Goal: Task Accomplishment & Management: Manage account settings

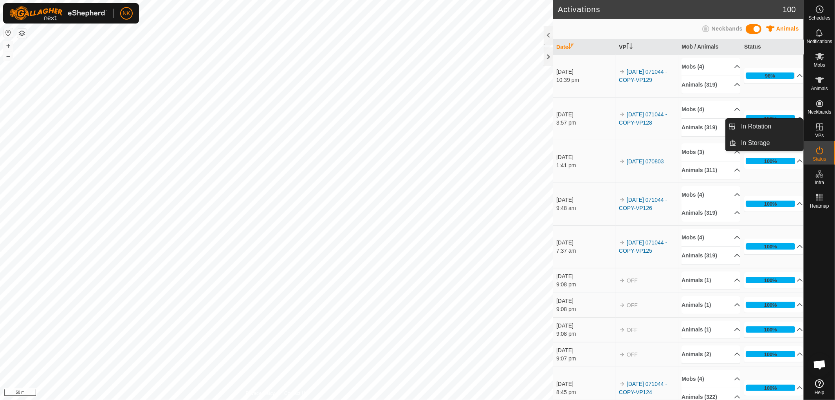
click at [820, 132] on es-virtualpaddocks-svg-icon at bounding box center [820, 127] width 14 height 13
click at [762, 123] on span "In Rotation" at bounding box center [757, 126] width 30 height 9
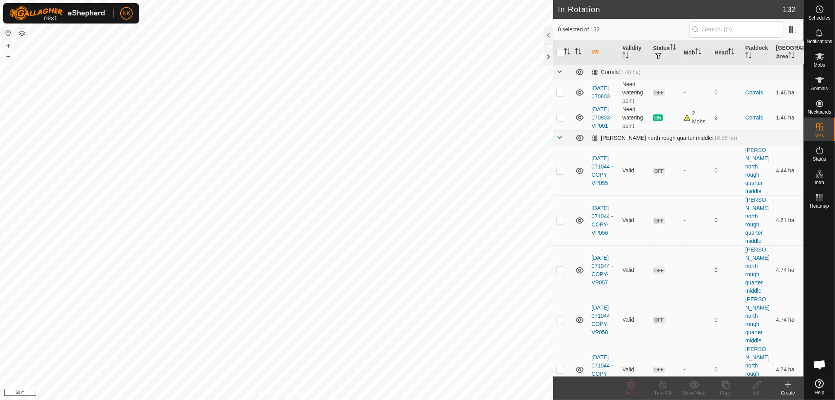
click at [561, 141] on span at bounding box center [560, 137] width 6 height 6
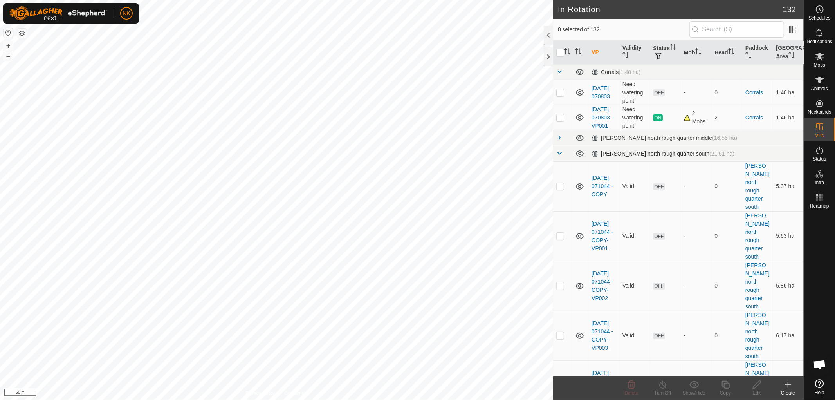
click at [560, 156] on span at bounding box center [560, 153] width 6 height 6
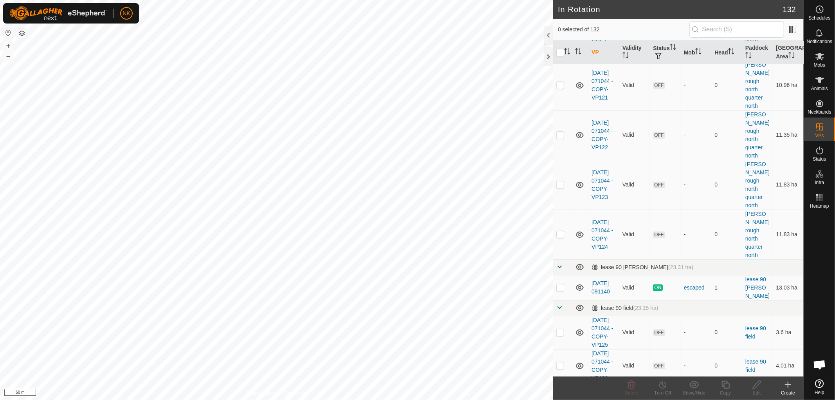
scroll to position [696, 0]
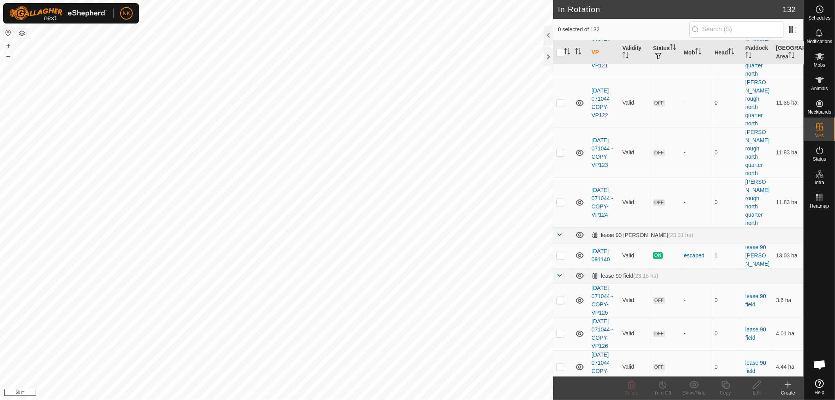
checkbox input "true"
click at [731, 384] on icon at bounding box center [726, 384] width 10 height 9
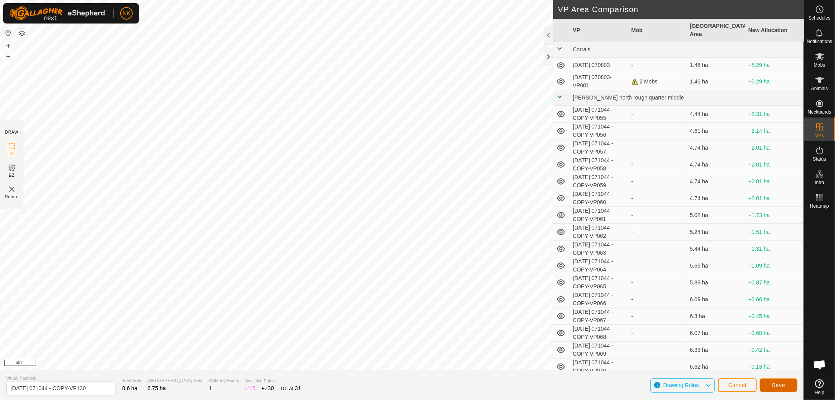
click at [775, 382] on span "Save" at bounding box center [778, 385] width 13 height 6
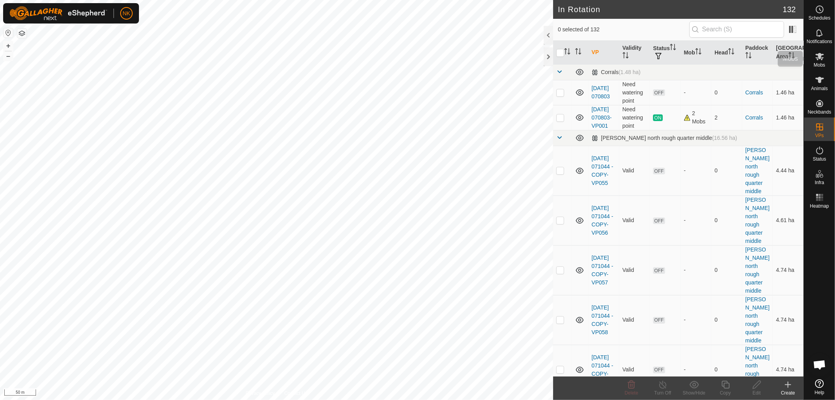
click at [819, 57] on icon at bounding box center [820, 56] width 9 height 7
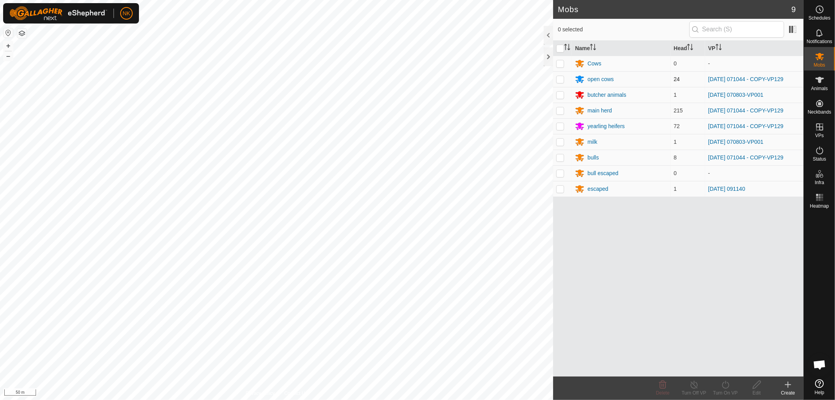
click at [562, 78] on p-checkbox at bounding box center [561, 79] width 8 height 6
checkbox input "true"
click at [558, 112] on p-checkbox at bounding box center [561, 110] width 8 height 6
checkbox input "true"
click at [562, 125] on p-checkbox at bounding box center [561, 126] width 8 height 6
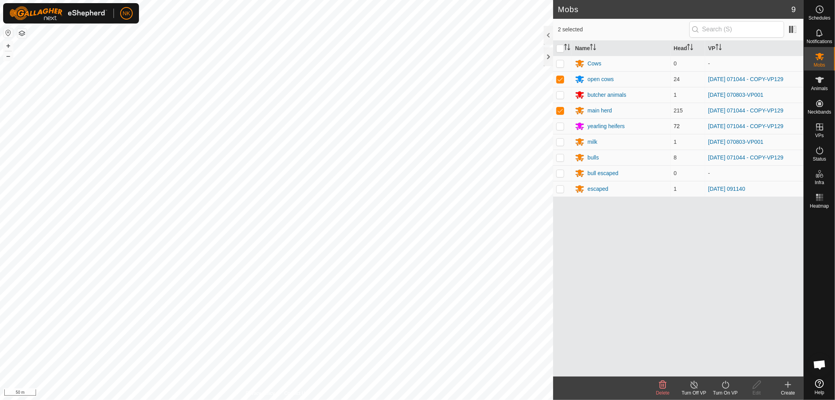
checkbox input "true"
click at [559, 159] on p-checkbox at bounding box center [561, 157] width 8 height 6
checkbox input "true"
click at [724, 387] on icon at bounding box center [726, 384] width 10 height 9
click at [720, 369] on link "Now" at bounding box center [750, 368] width 78 height 16
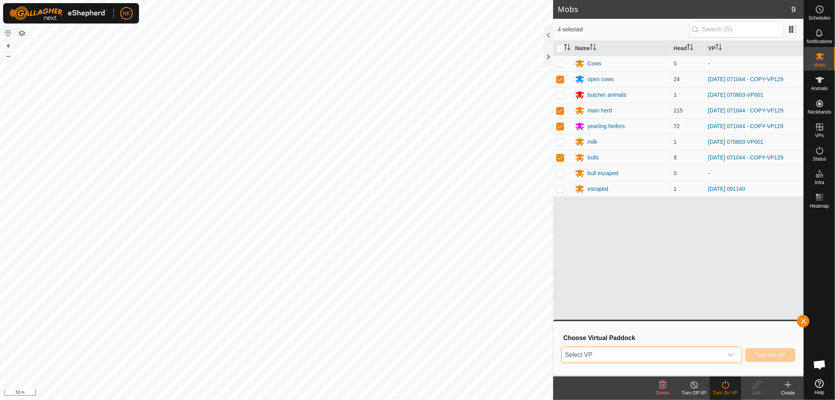
click at [687, 354] on span "Select VP" at bounding box center [642, 355] width 161 height 16
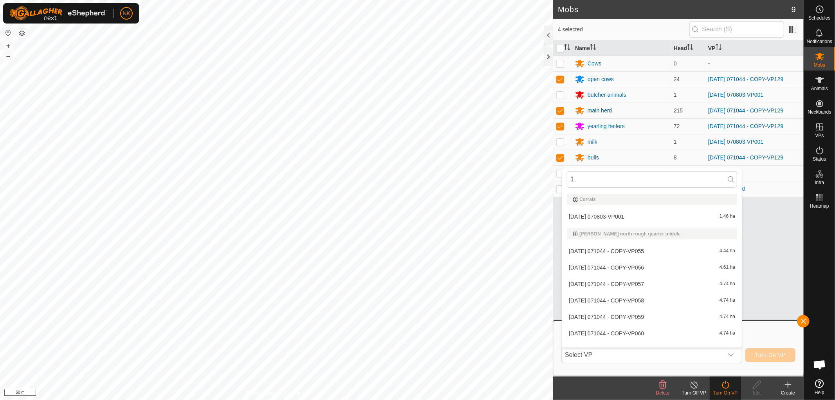
type input "13"
type input "0"
click at [548, 177] on body "NK Schedules Notifications Mobs Animals Neckbands VPs Status Infra Heatmap Help…" at bounding box center [417, 200] width 835 height 400
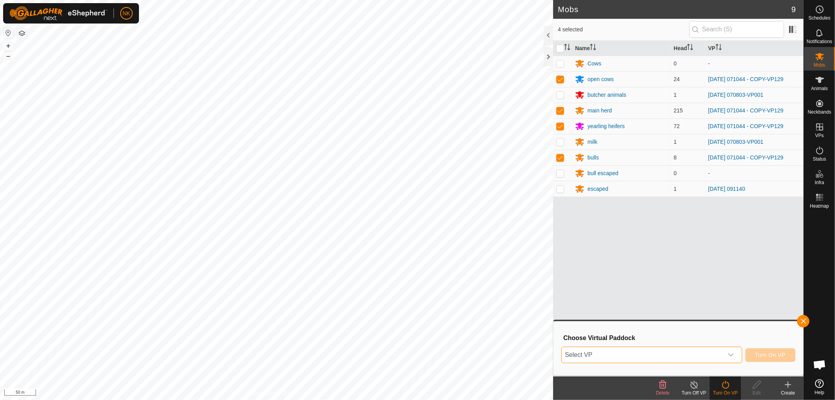
click at [652, 354] on span "Select VP" at bounding box center [642, 355] width 161 height 16
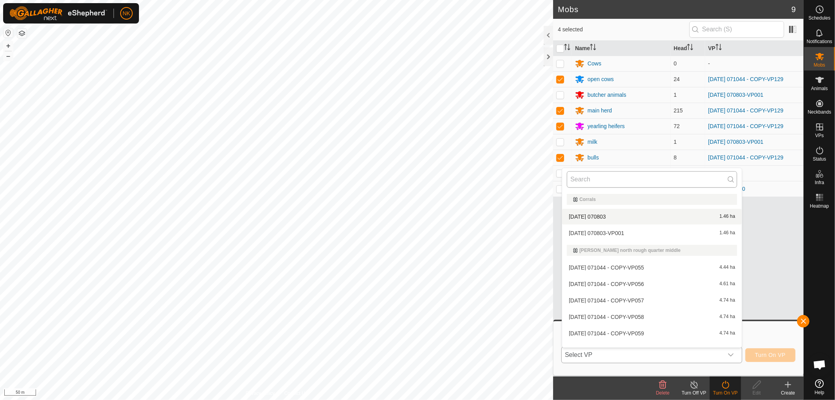
click at [608, 180] on input "text" at bounding box center [652, 179] width 170 height 16
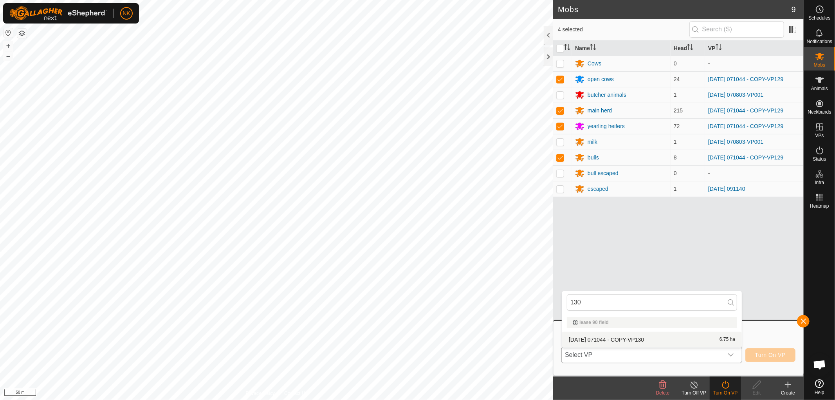
type input "130"
click at [622, 340] on li "2025-08-13 071044 - COPY-VP130 6.75 ha" at bounding box center [652, 340] width 180 height 16
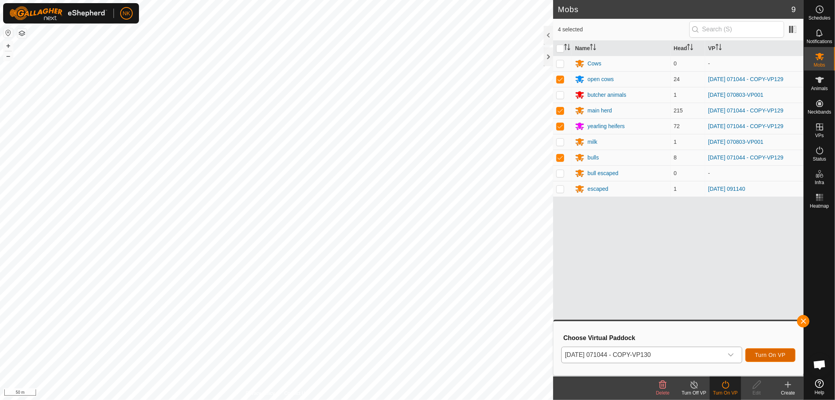
click at [775, 352] on span "Turn On VP" at bounding box center [771, 355] width 31 height 6
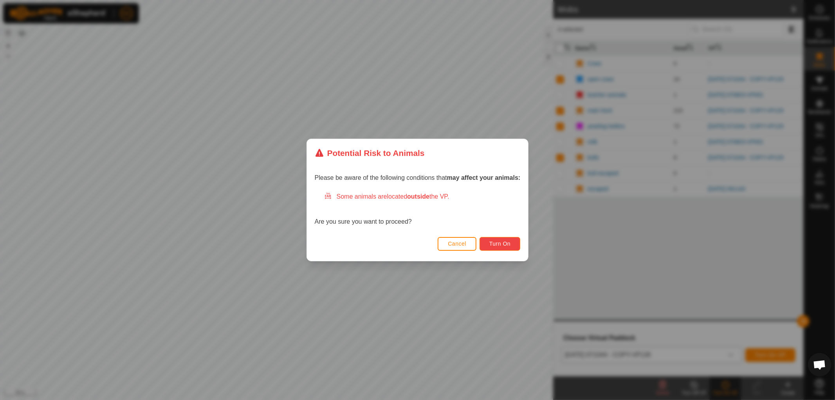
click at [499, 242] on span "Turn On" at bounding box center [500, 243] width 21 height 6
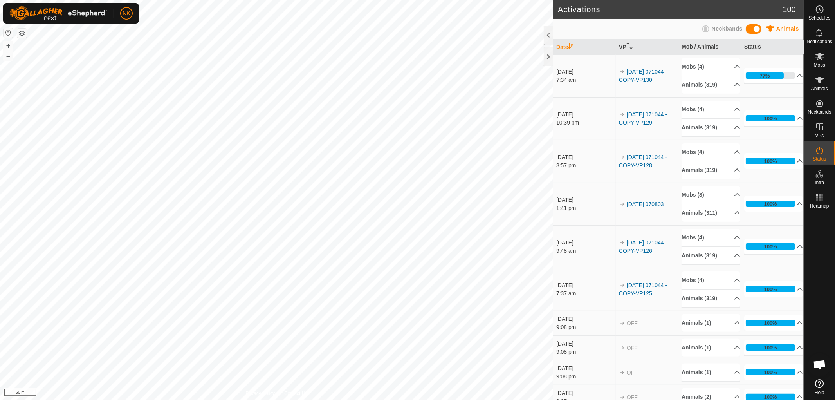
click at [821, 131] on link "In Rotation" at bounding box center [801, 127] width 67 height 16
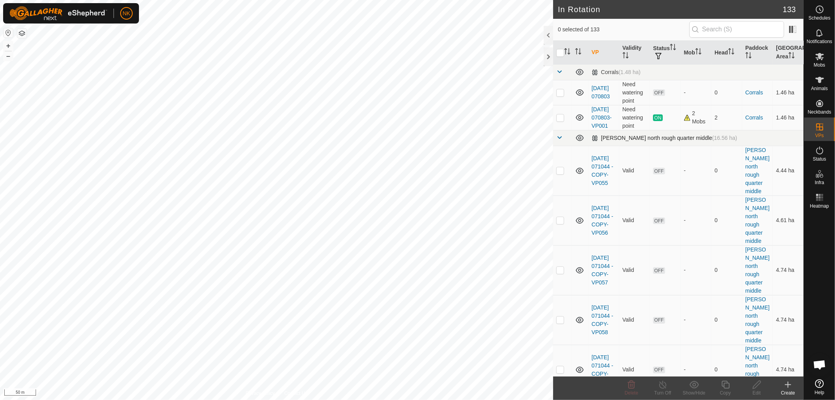
click at [563, 146] on td at bounding box center [562, 138] width 19 height 16
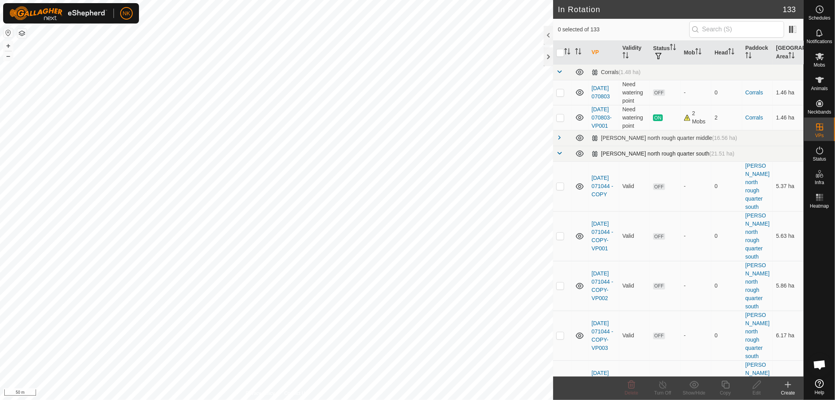
click at [562, 156] on span at bounding box center [560, 153] width 6 height 6
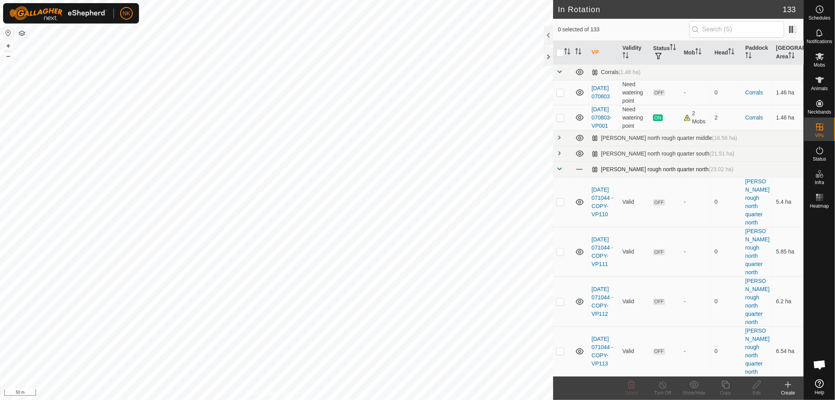
click at [561, 172] on span at bounding box center [560, 169] width 6 height 6
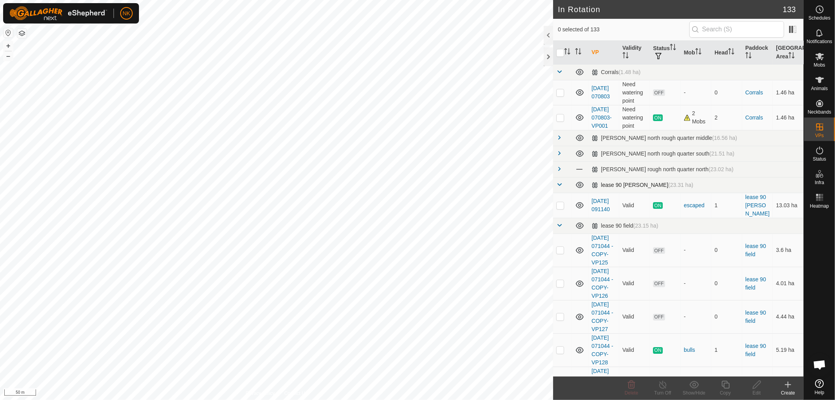
click at [558, 188] on span at bounding box center [560, 184] width 6 height 6
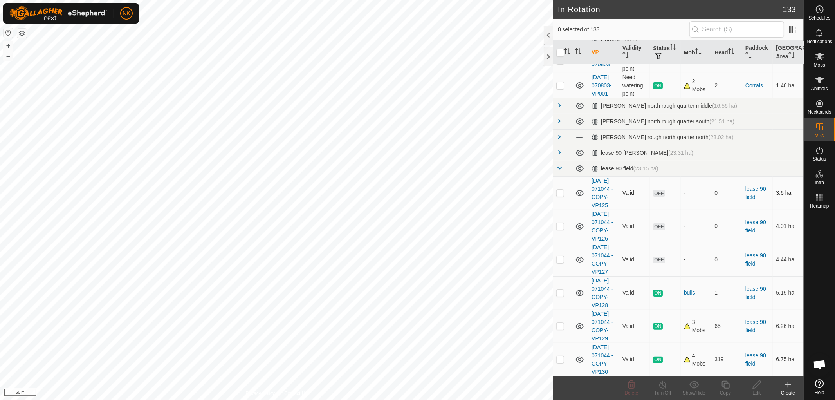
scroll to position [89, 0]
click at [563, 356] on p-checkbox at bounding box center [561, 359] width 8 height 6
checkbox input "true"
click at [721, 388] on icon at bounding box center [726, 384] width 10 height 9
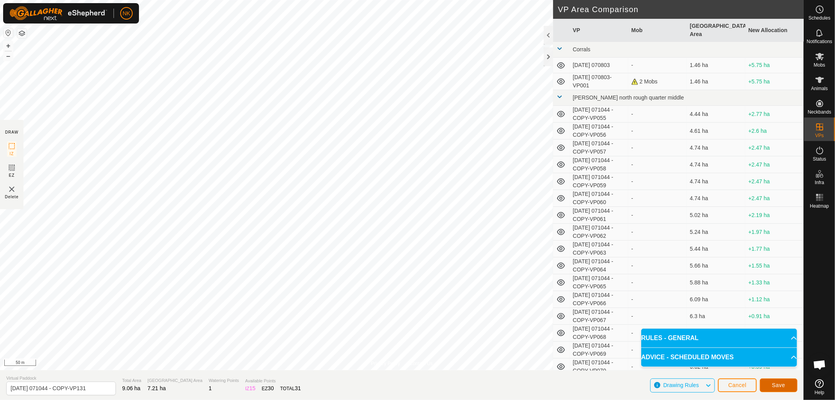
click at [782, 387] on span "Save" at bounding box center [778, 385] width 13 height 6
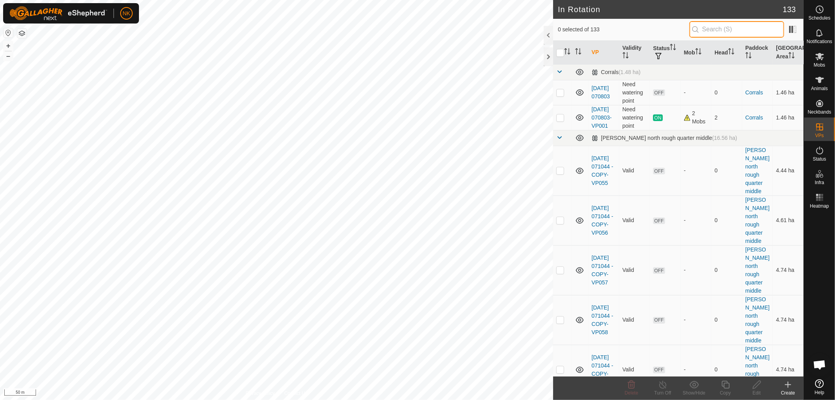
click at [715, 31] on input "text" at bounding box center [737, 29] width 95 height 16
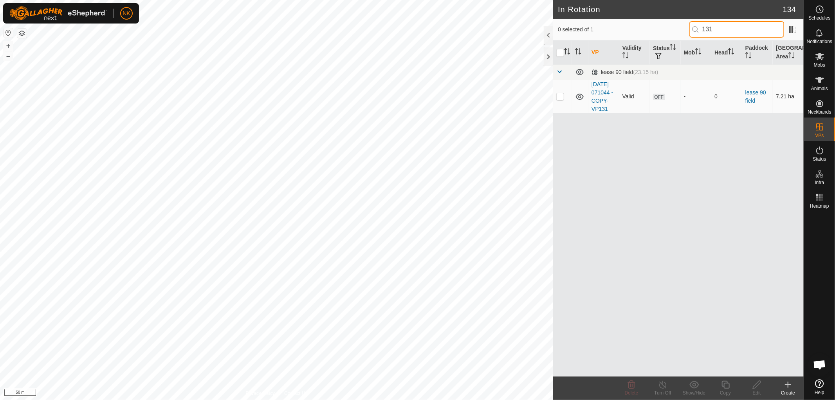
type input "131"
click at [564, 99] on p-tablecheckbox at bounding box center [561, 96] width 8 height 6
checkbox input "true"
click at [725, 386] on icon at bounding box center [726, 385] width 8 height 8
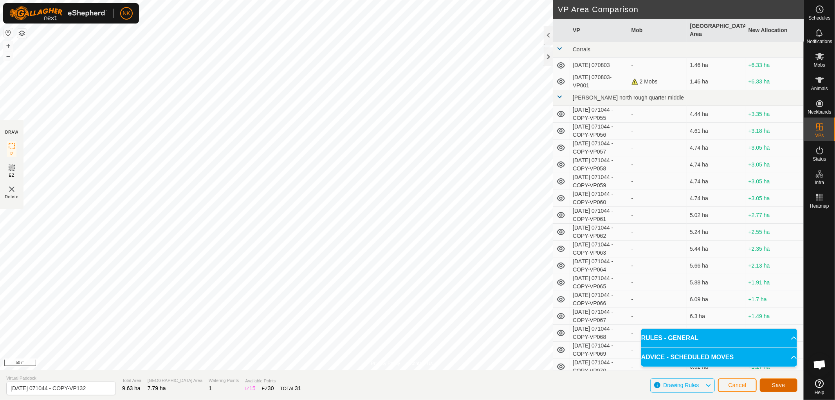
click at [774, 389] on button "Save" at bounding box center [779, 385] width 38 height 14
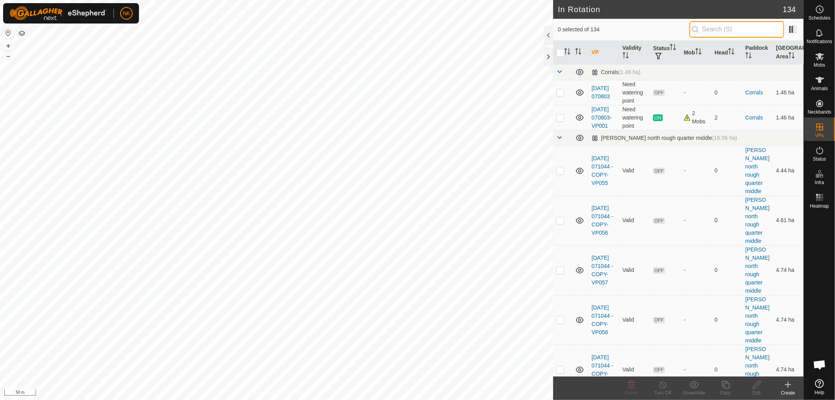
click at [718, 29] on input "text" at bounding box center [737, 29] width 95 height 16
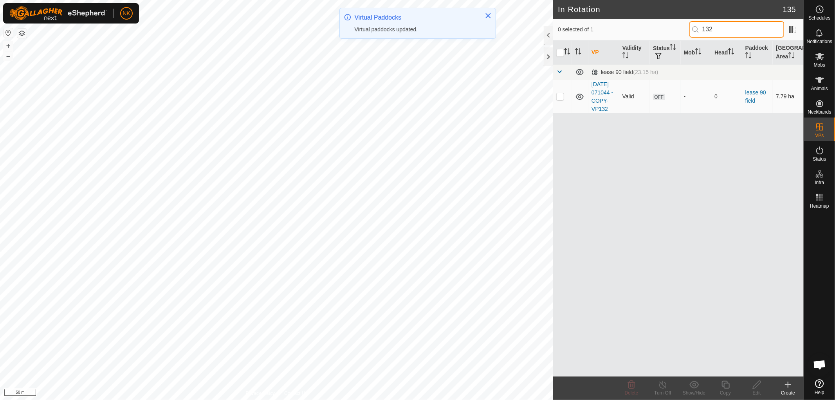
type input "132"
click at [559, 99] on p-checkbox at bounding box center [561, 96] width 8 height 6
checkbox input "true"
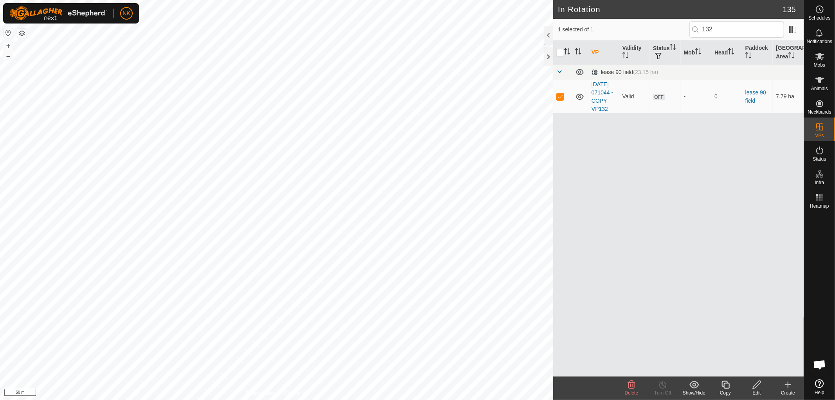
click at [726, 381] on icon at bounding box center [726, 385] width 8 height 8
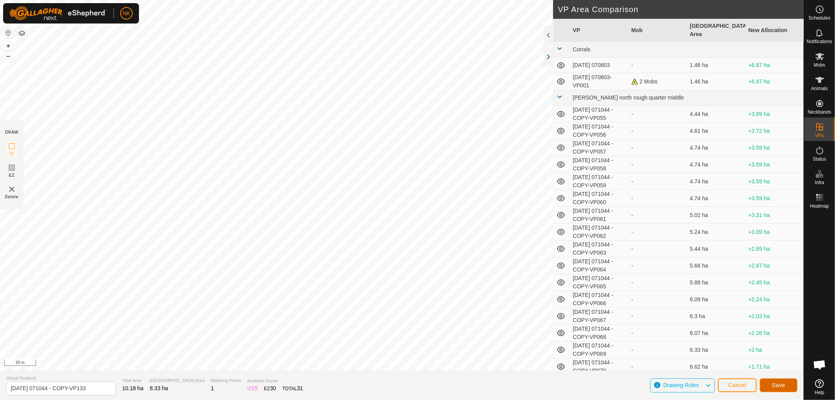
click at [776, 383] on span "Save" at bounding box center [778, 385] width 13 height 6
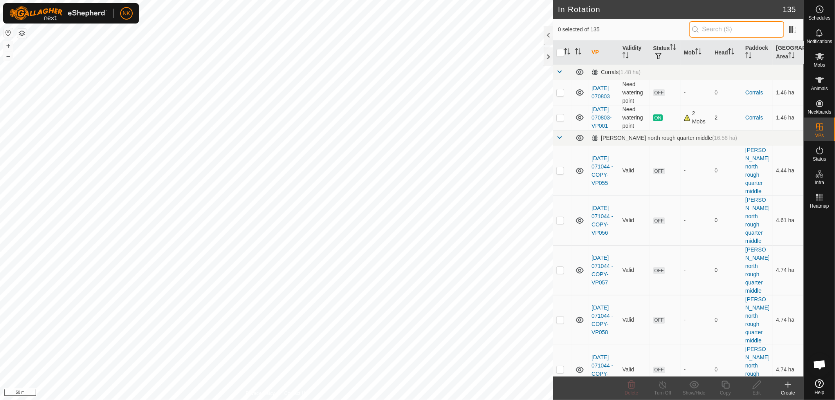
click at [714, 30] on input "text" at bounding box center [737, 29] width 95 height 16
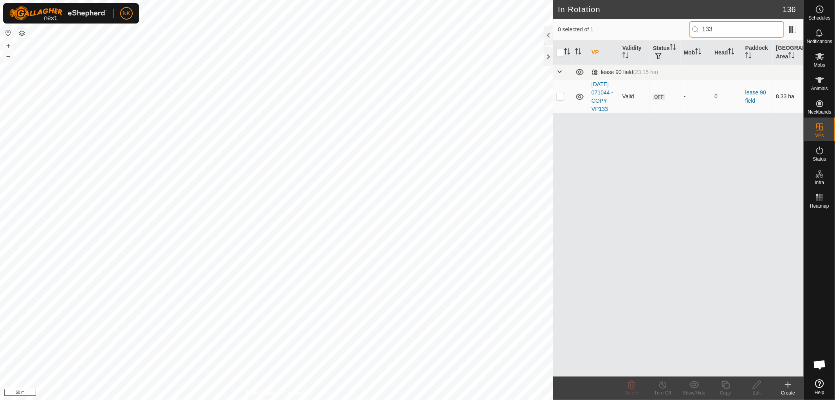
type input "133"
click at [561, 99] on p-checkbox at bounding box center [561, 96] width 8 height 6
checkbox input "true"
click at [727, 384] on icon at bounding box center [726, 384] width 10 height 9
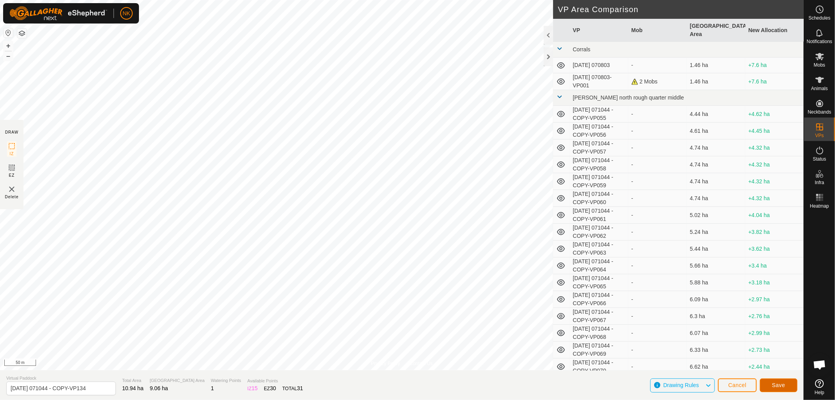
click at [788, 384] on button "Save" at bounding box center [779, 385] width 38 height 14
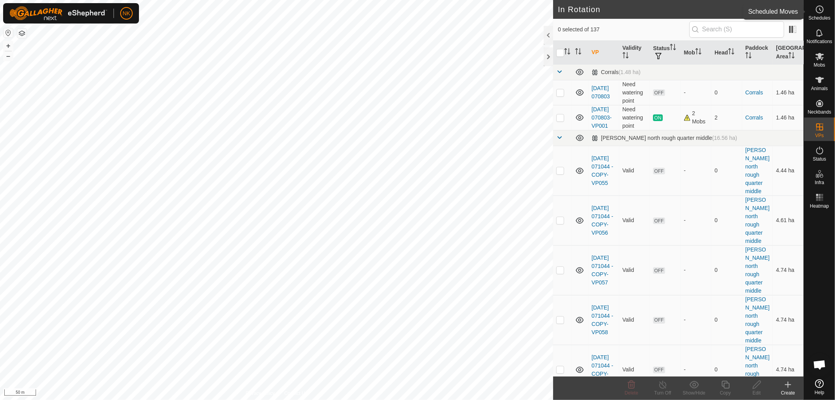
click at [816, 13] on icon at bounding box center [820, 9] width 9 height 9
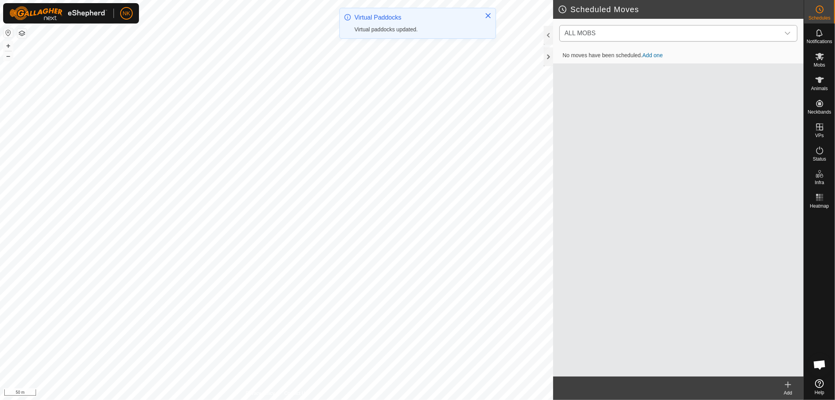
click at [652, 30] on span "ALL MOBS" at bounding box center [671, 33] width 219 height 16
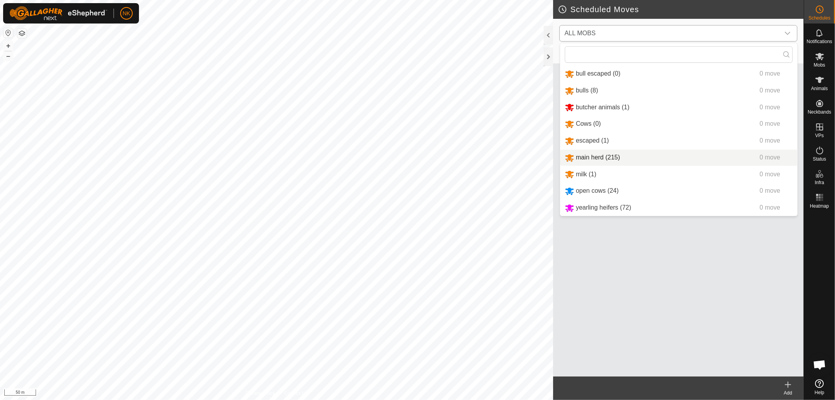
click at [604, 157] on li "main herd (215) 0 move" at bounding box center [679, 158] width 237 height 16
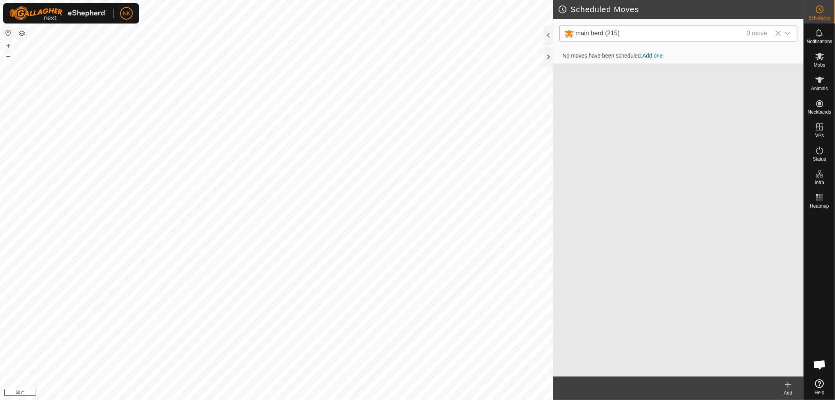
click at [794, 385] on create-svg-icon at bounding box center [788, 384] width 31 height 9
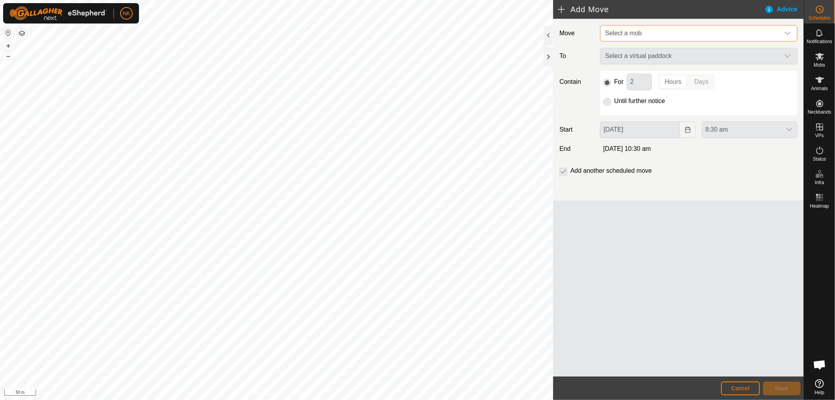
click at [667, 28] on span "Select a mob" at bounding box center [691, 33] width 178 height 16
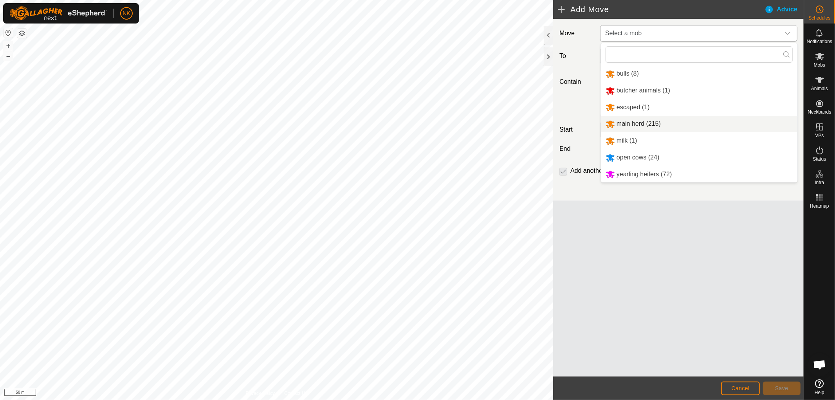
click at [617, 123] on li "main herd (215)" at bounding box center [699, 124] width 197 height 16
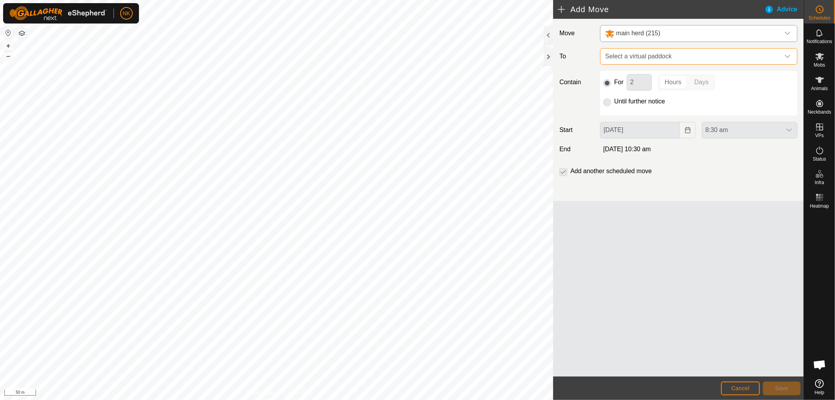
click at [649, 56] on span "Select a virtual paddock" at bounding box center [691, 57] width 178 height 16
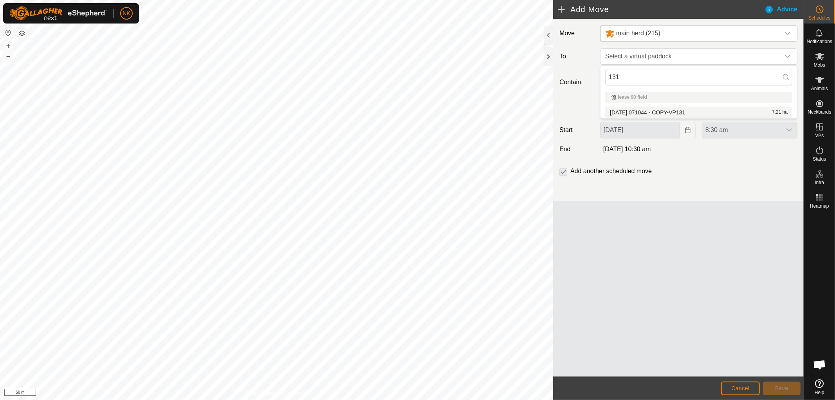
type input "131"
click at [653, 113] on li "[DATE] 071044 - COPY-VP131 7.21 ha" at bounding box center [699, 113] width 187 height 12
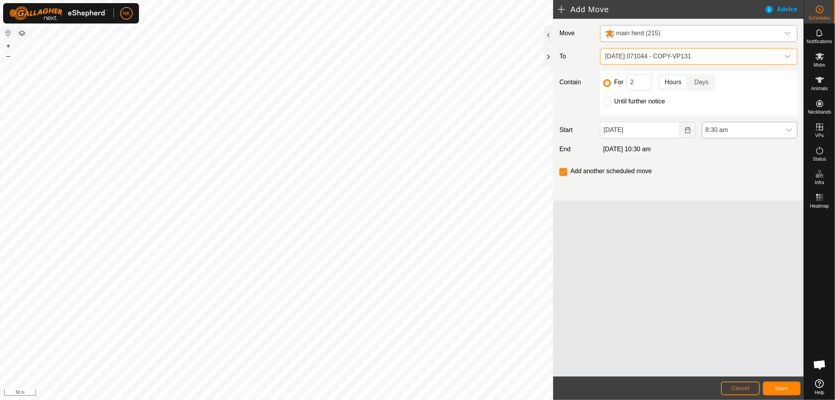
click at [723, 127] on span "8:30 am" at bounding box center [742, 130] width 79 height 16
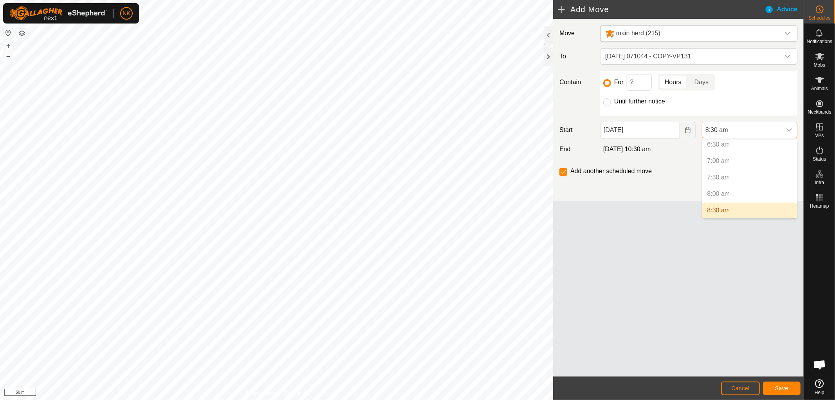
scroll to position [260, 0]
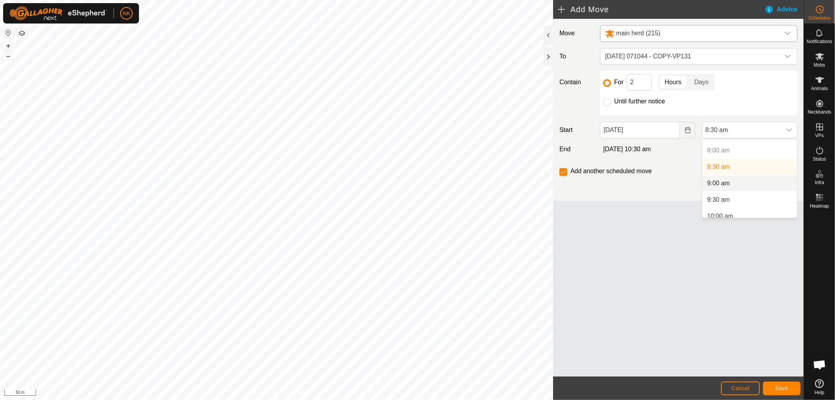
click at [714, 182] on li "9:00 am" at bounding box center [750, 183] width 95 height 16
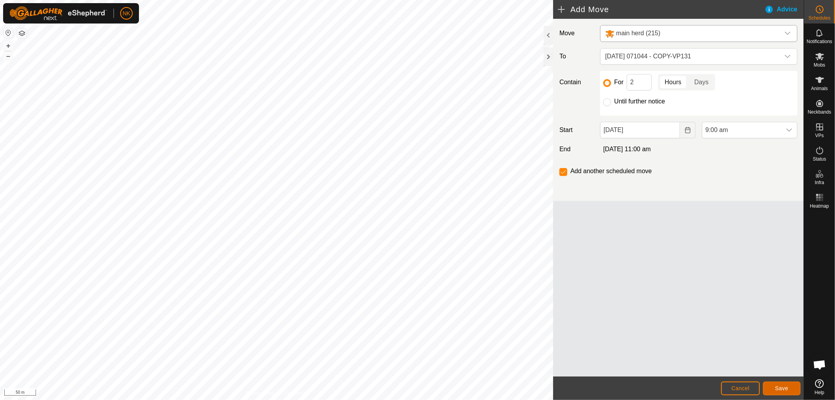
click at [785, 384] on button "Save" at bounding box center [782, 389] width 38 height 14
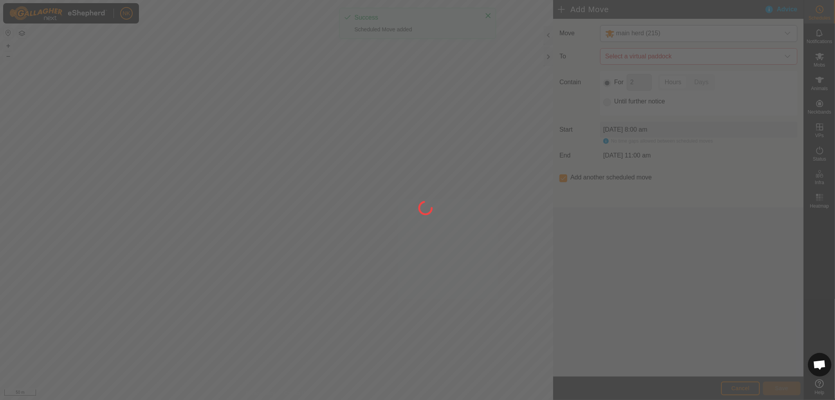
click at [715, 60] on div at bounding box center [417, 200] width 835 height 400
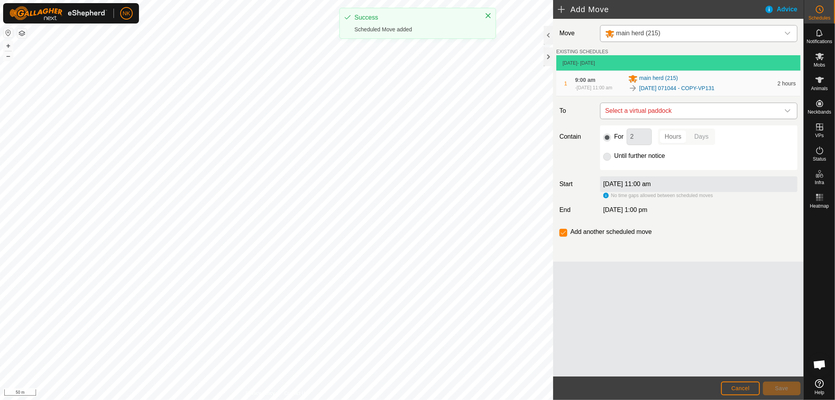
click at [694, 119] on p-select "Select a virtual paddock" at bounding box center [698, 111] width 197 height 16
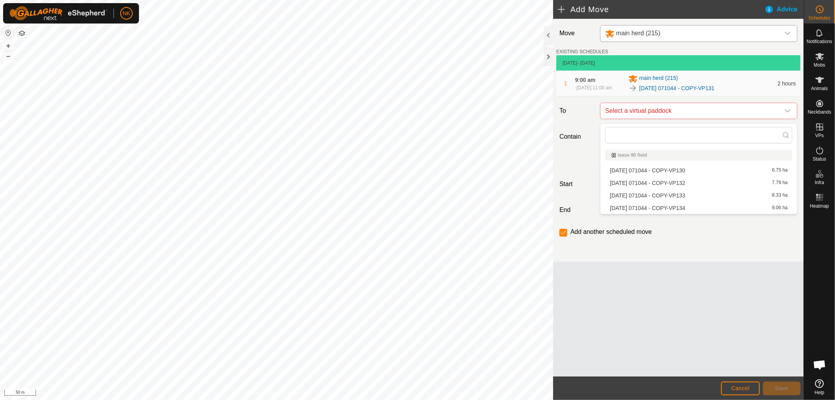
click at [691, 181] on li "[DATE] 071044 - COPY-VP132 7.79 ha" at bounding box center [699, 183] width 187 height 12
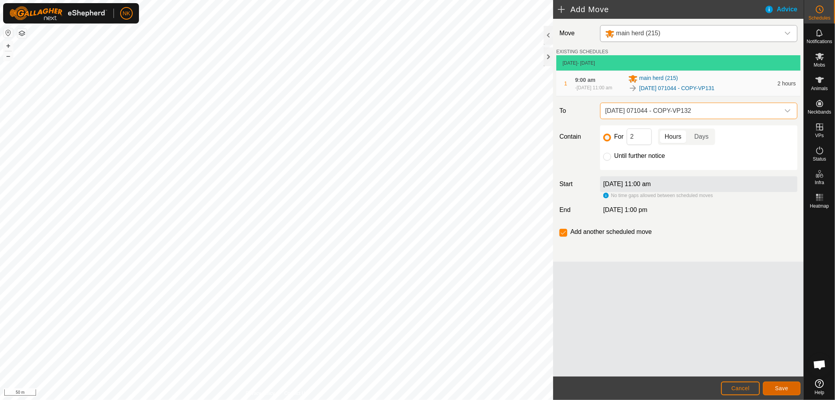
click at [786, 391] on button "Save" at bounding box center [782, 389] width 38 height 14
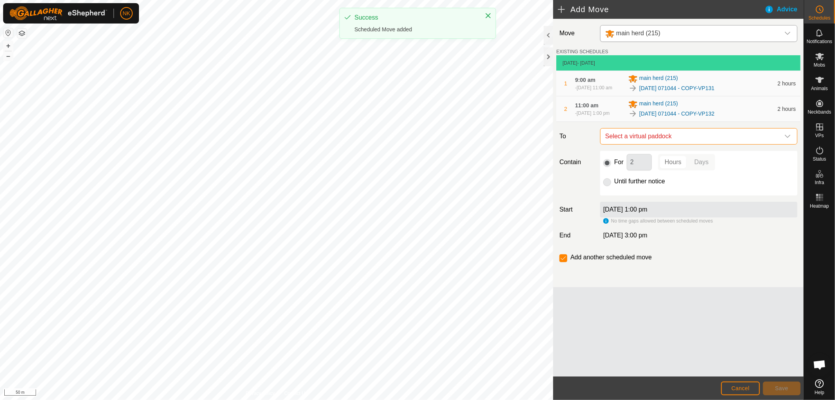
click at [680, 138] on span "Select a virtual paddock" at bounding box center [691, 136] width 178 height 16
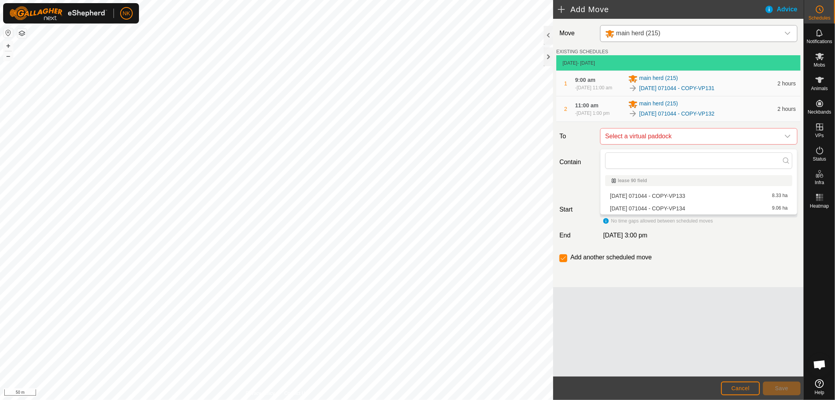
click at [678, 196] on li "[DATE] 071044 - COPY-VP133 8.33 ha" at bounding box center [699, 196] width 187 height 12
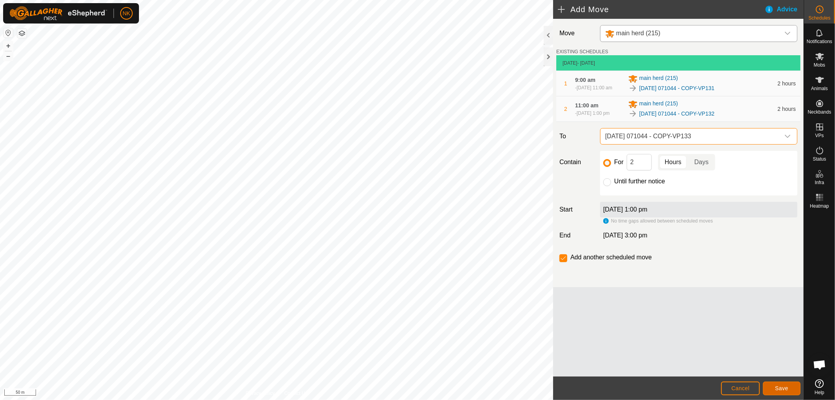
click at [782, 390] on span "Save" at bounding box center [782, 388] width 13 height 6
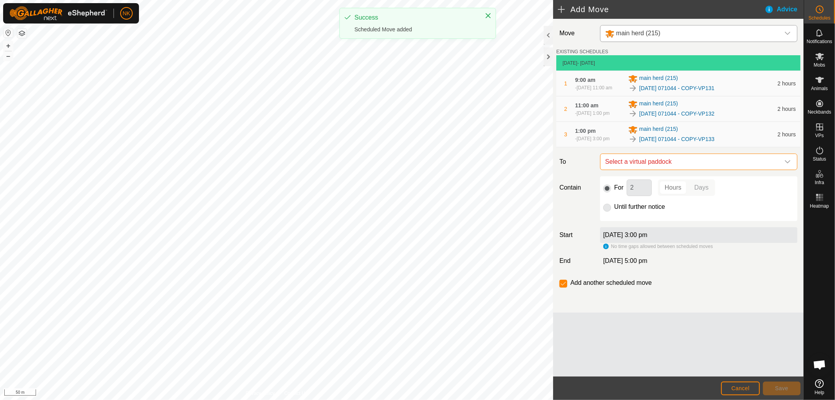
click at [709, 168] on span "Select a virtual paddock" at bounding box center [691, 162] width 178 height 16
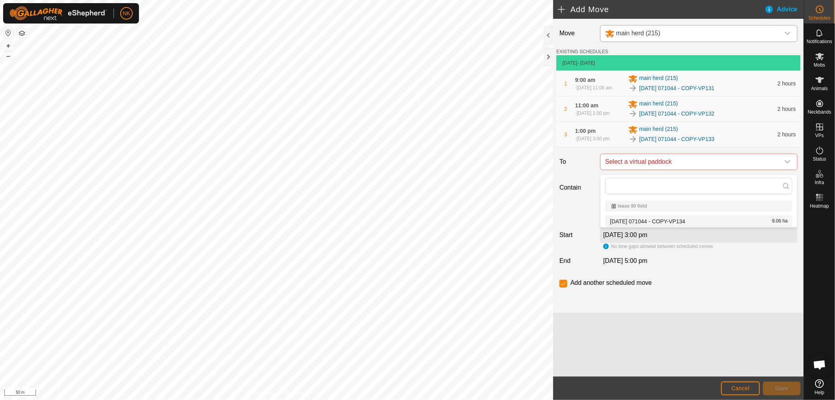
click at [672, 220] on li "[DATE] 071044 - COPY-VP134 9.06 ha" at bounding box center [699, 221] width 187 height 12
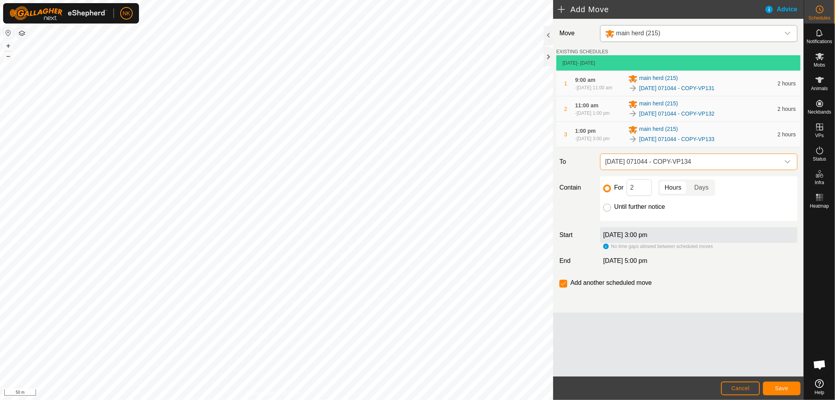
click at [609, 210] on input "Until further notice" at bounding box center [608, 208] width 8 height 8
radio input "true"
checkbox input "false"
click at [787, 387] on span "Save" at bounding box center [782, 388] width 13 height 6
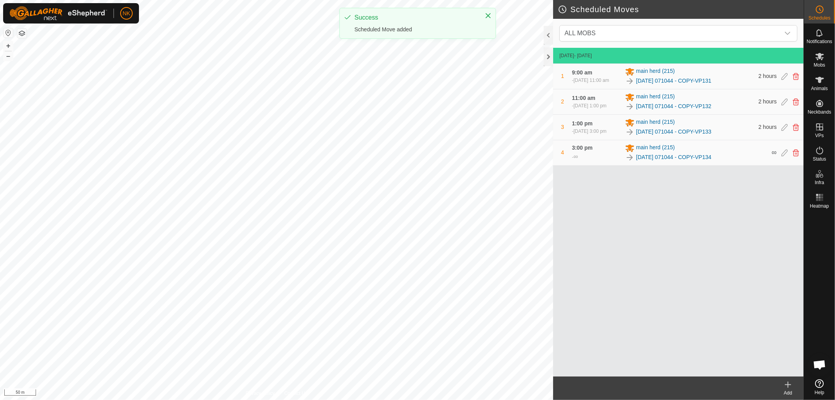
click at [671, 24] on div "ALL MOBS" at bounding box center [678, 33] width 251 height 29
click at [788, 390] on div "Add" at bounding box center [788, 392] width 31 height 7
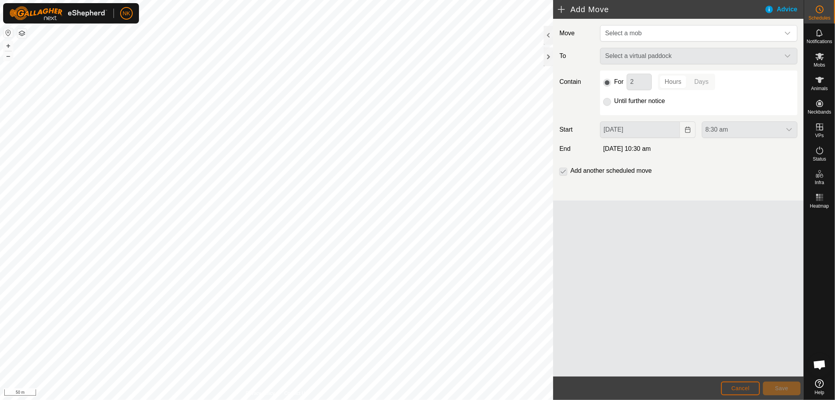
click at [748, 391] on button "Cancel" at bounding box center [740, 389] width 39 height 14
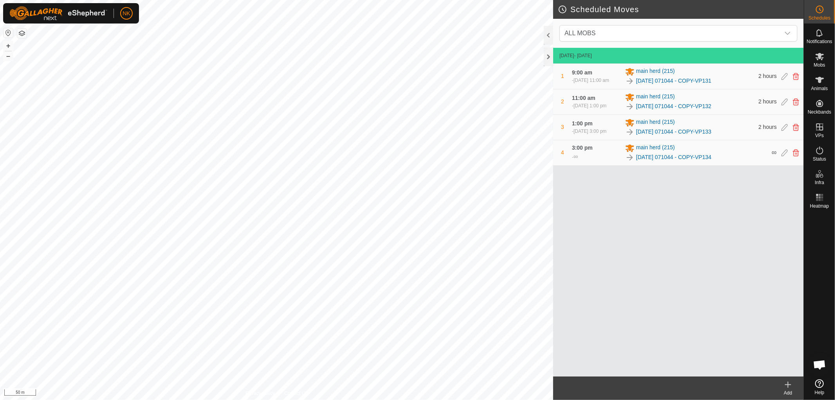
click at [787, 384] on icon at bounding box center [788, 384] width 9 height 9
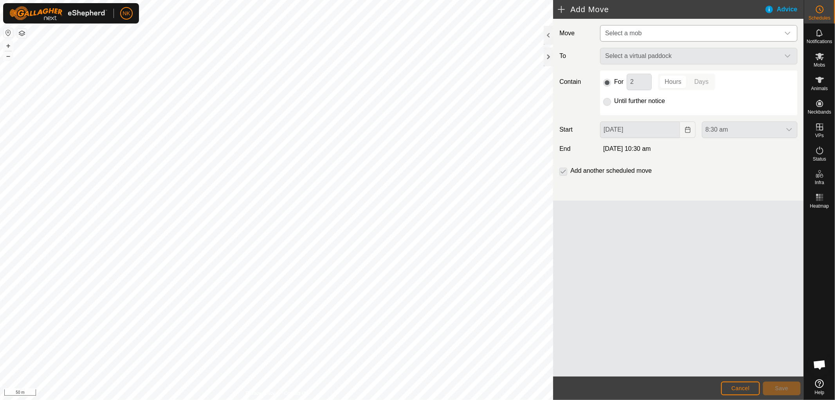
click at [667, 30] on span "Select a mob" at bounding box center [691, 33] width 178 height 16
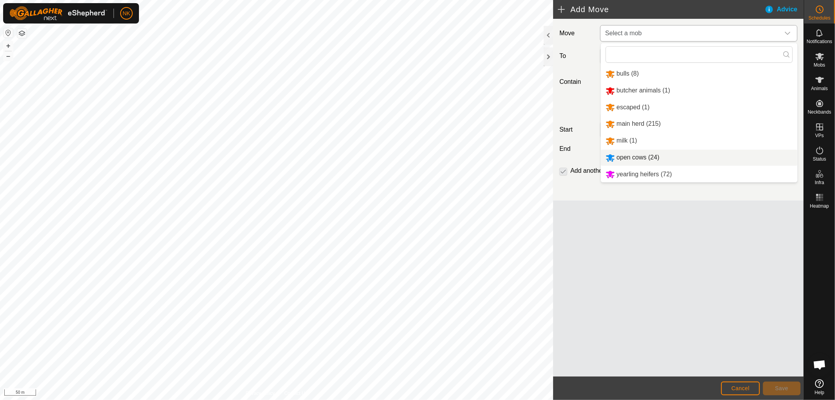
click at [631, 154] on li "open cows (24)" at bounding box center [699, 158] width 197 height 16
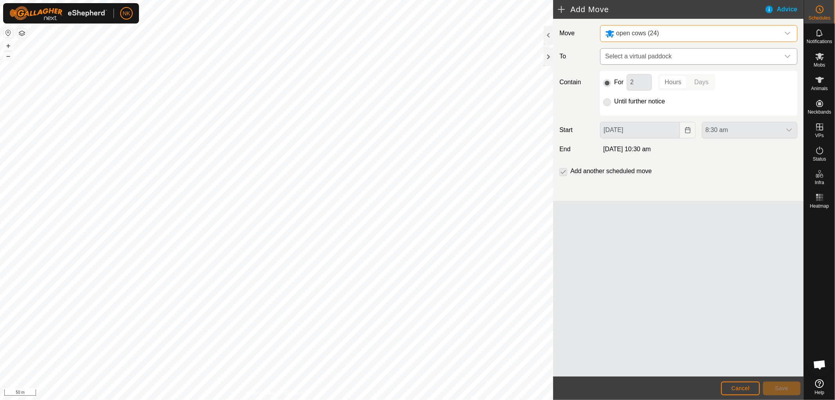
click at [652, 58] on span "Select a virtual paddock" at bounding box center [691, 57] width 178 height 16
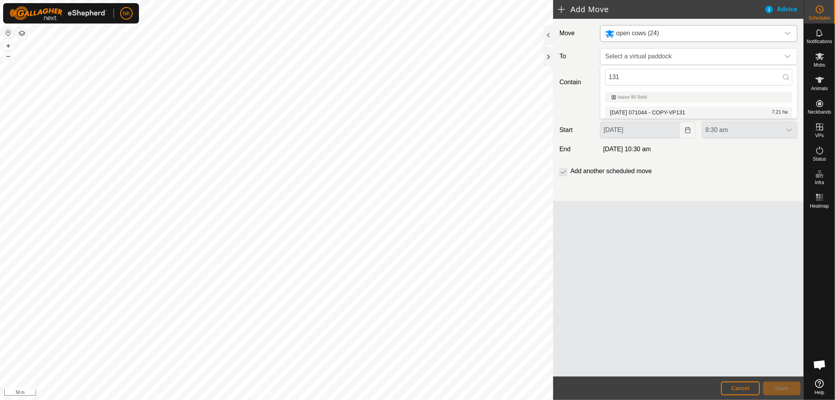
type input "131"
click at [640, 116] on li "[DATE] 071044 - COPY-VP131 7.21 ha" at bounding box center [699, 113] width 187 height 12
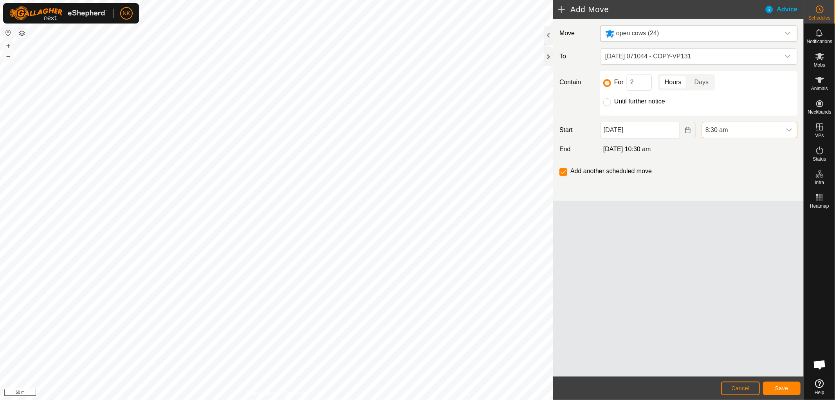
click at [722, 132] on span "8:30 am" at bounding box center [742, 130] width 79 height 16
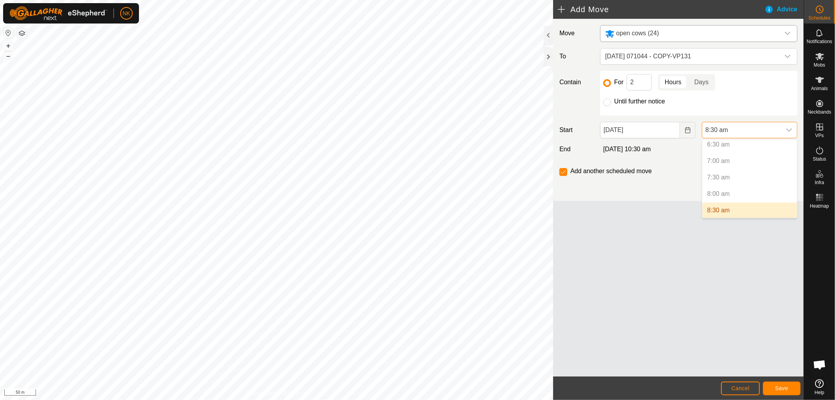
scroll to position [260, 0]
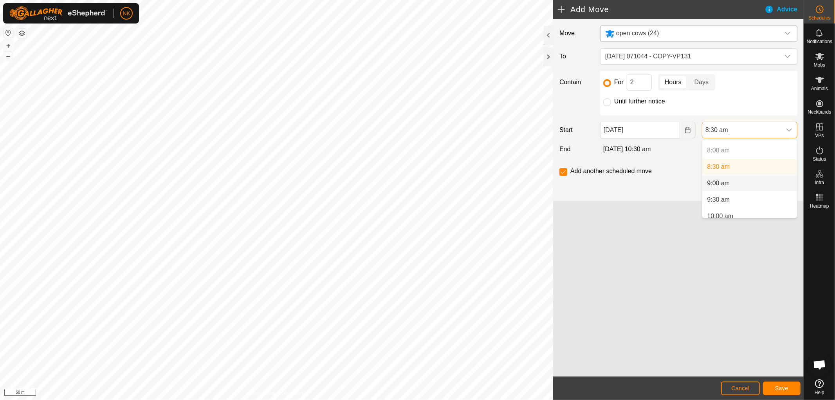
click at [726, 184] on li "9:00 am" at bounding box center [750, 183] width 95 height 16
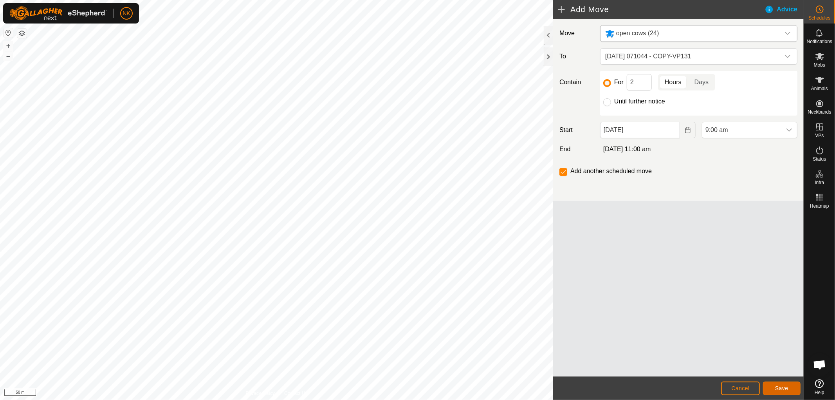
click at [791, 387] on button "Save" at bounding box center [782, 389] width 38 height 14
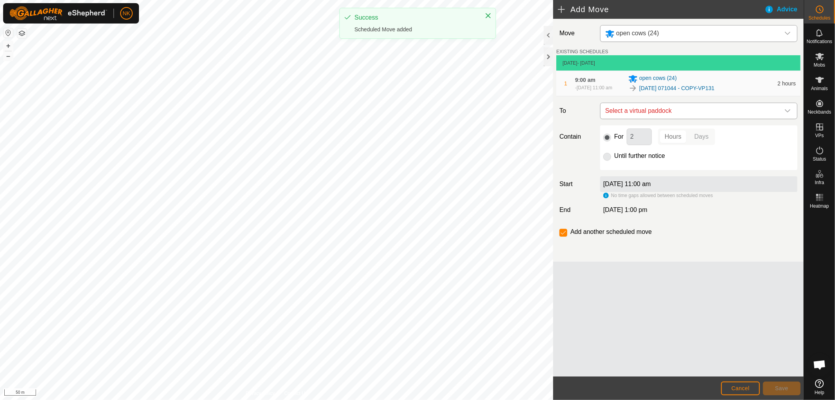
click at [672, 110] on span "Select a virtual paddock" at bounding box center [691, 111] width 178 height 16
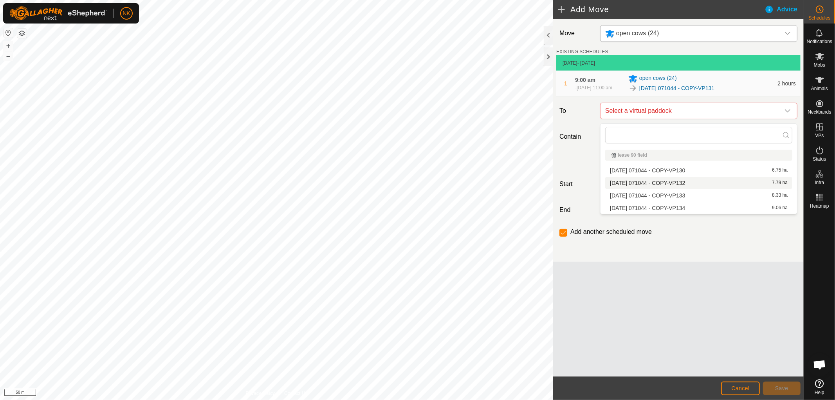
click at [661, 178] on li "[DATE] 071044 - COPY-VP132 7.79 ha" at bounding box center [699, 183] width 187 height 12
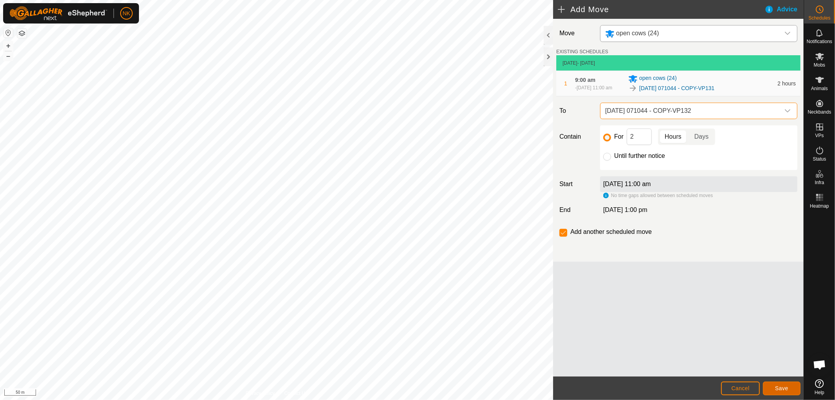
click at [796, 388] on button "Save" at bounding box center [782, 389] width 38 height 14
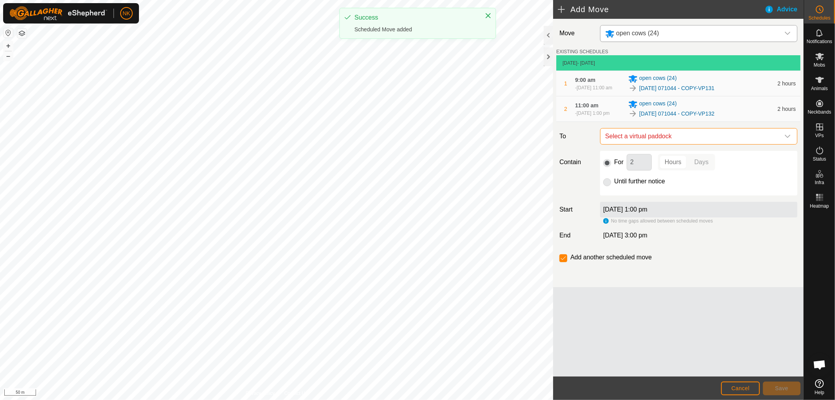
click at [685, 137] on span "Select a virtual paddock" at bounding box center [691, 136] width 178 height 16
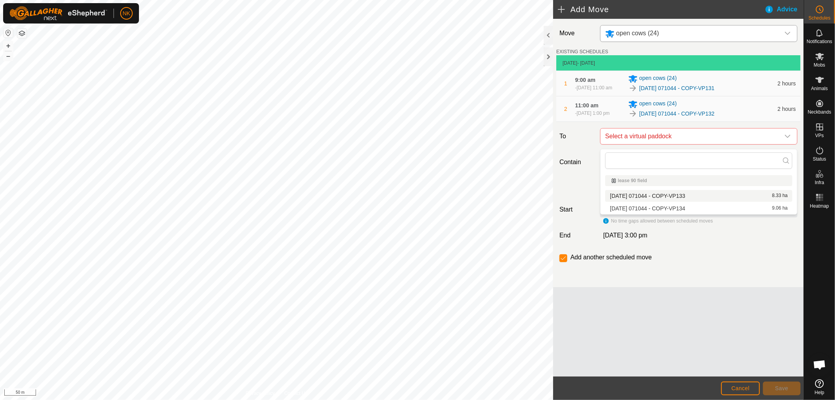
click at [677, 197] on li "[DATE] 071044 - COPY-VP133 8.33 ha" at bounding box center [699, 196] width 187 height 12
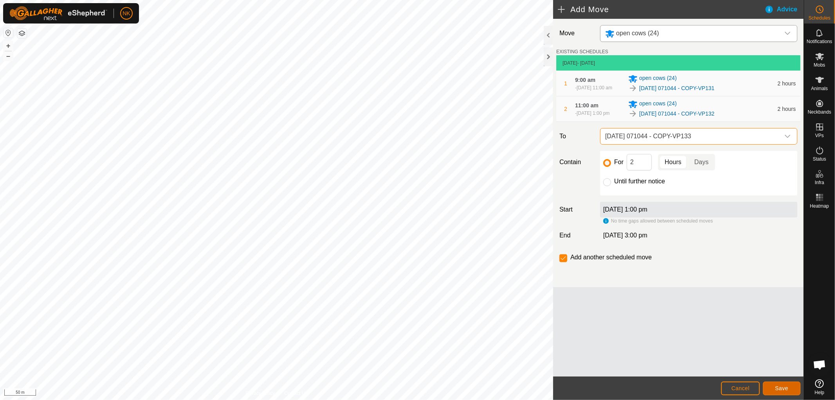
click at [787, 387] on span "Save" at bounding box center [782, 388] width 13 height 6
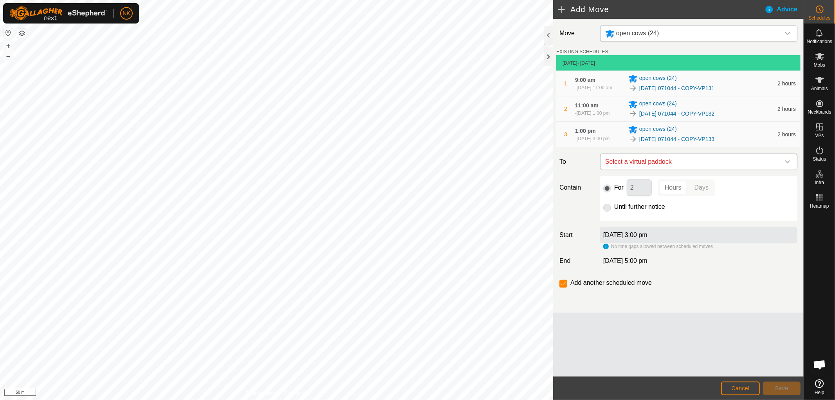
click at [669, 160] on span "Select a virtual paddock" at bounding box center [691, 162] width 178 height 16
click at [688, 222] on li "[DATE] 071044 - COPY-VP134 9.06 ha" at bounding box center [699, 221] width 187 height 12
click at [605, 210] on input "Until further notice" at bounding box center [608, 208] width 8 height 8
radio input "true"
checkbox input "false"
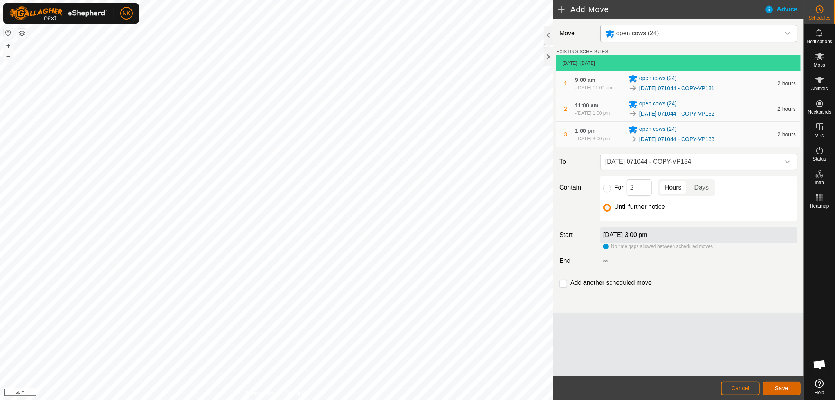
click at [787, 386] on span "Save" at bounding box center [782, 388] width 13 height 6
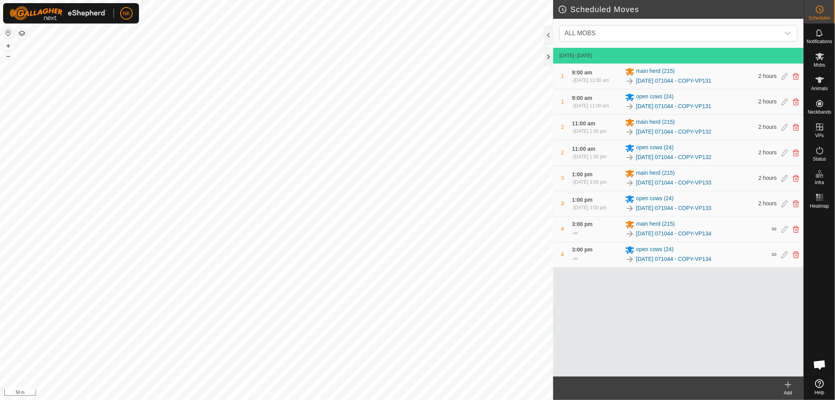
click at [790, 383] on icon at bounding box center [788, 384] width 9 height 9
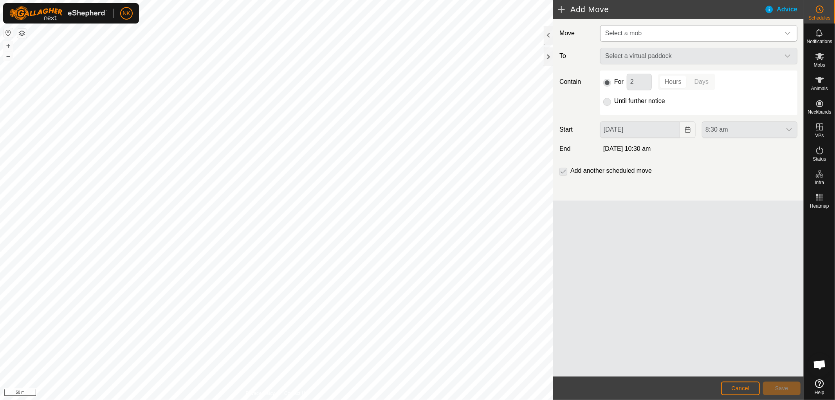
click at [622, 34] on span "Select a mob" at bounding box center [624, 33] width 36 height 7
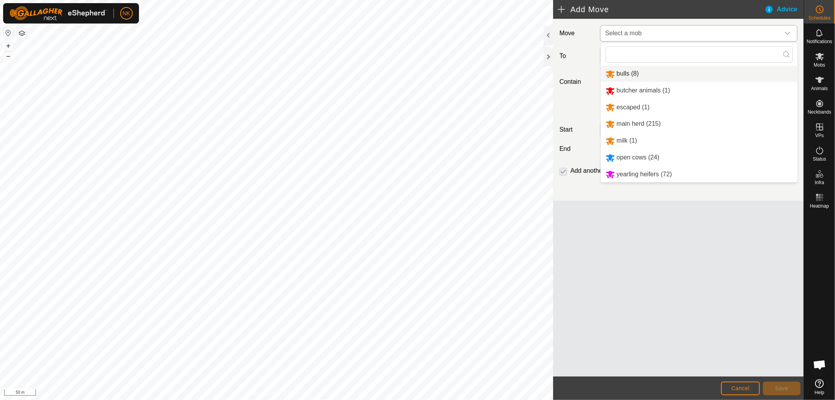
click at [636, 75] on li "bulls (8)" at bounding box center [699, 74] width 197 height 16
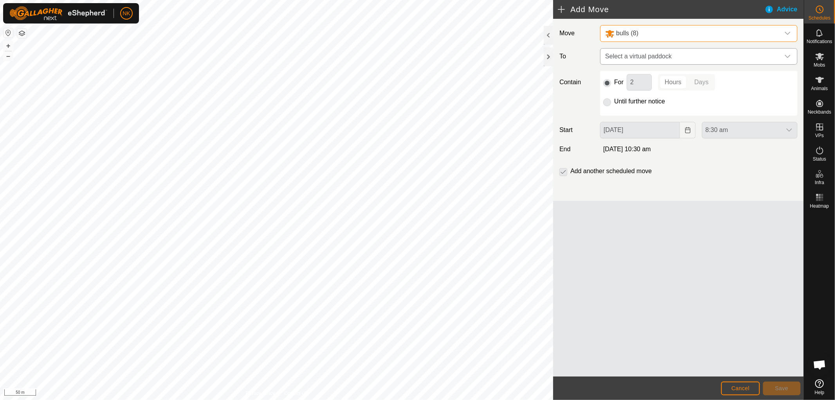
click at [661, 60] on span "Select a virtual paddock" at bounding box center [691, 57] width 178 height 16
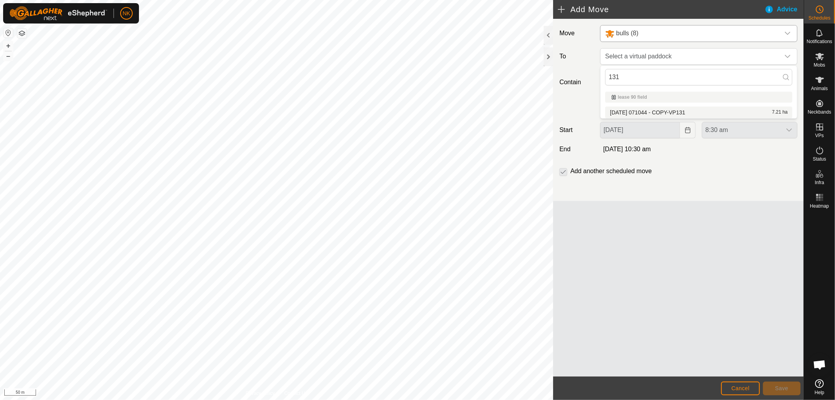
type input "131"
click at [655, 109] on li "[DATE] 071044 - COPY-VP131 7.21 ha" at bounding box center [699, 113] width 187 height 12
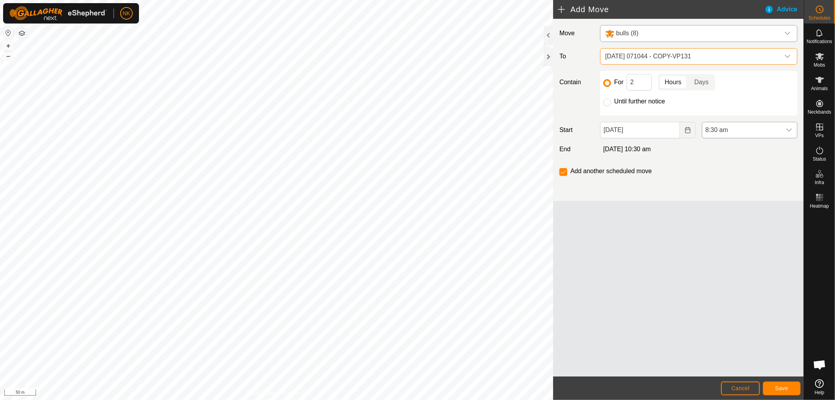
click at [743, 134] on span "8:30 am" at bounding box center [742, 130] width 79 height 16
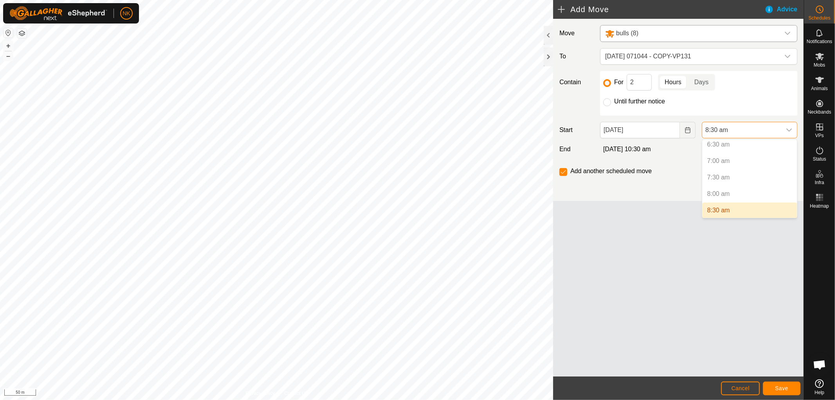
scroll to position [260, 0]
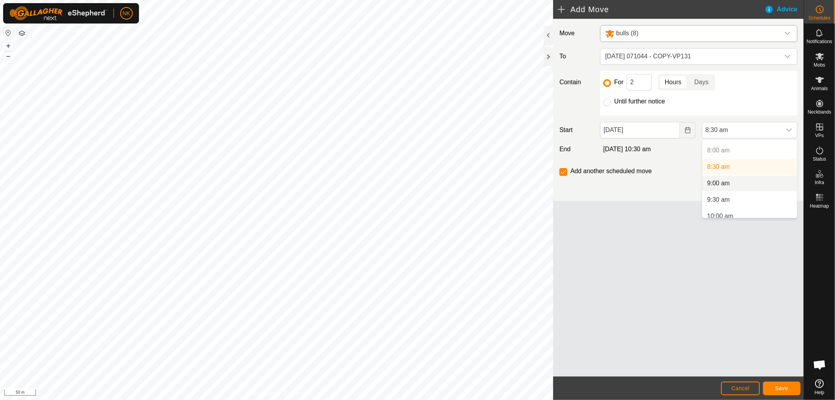
click at [725, 181] on li "9:00 am" at bounding box center [750, 183] width 95 height 16
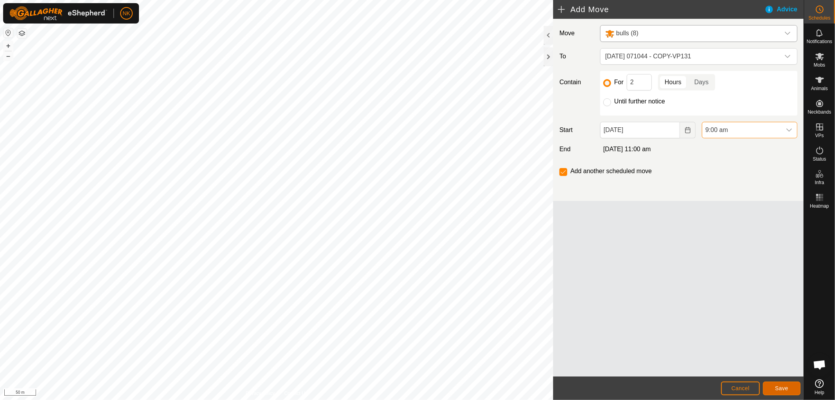
click at [779, 390] on span "Save" at bounding box center [782, 388] width 13 height 6
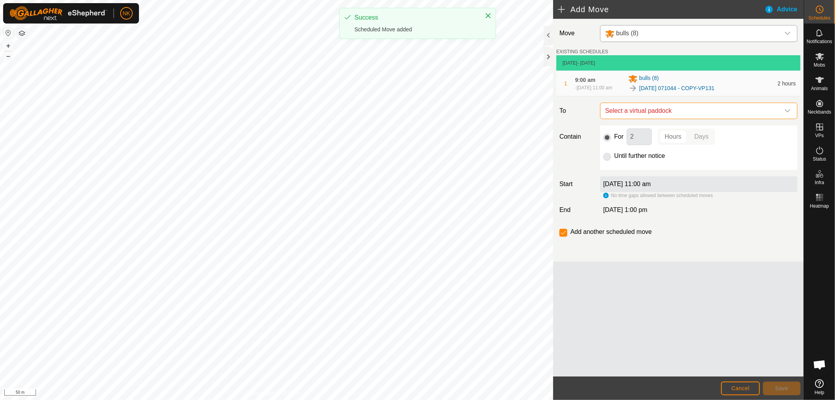
click at [676, 116] on span "Select a virtual paddock" at bounding box center [691, 111] width 178 height 16
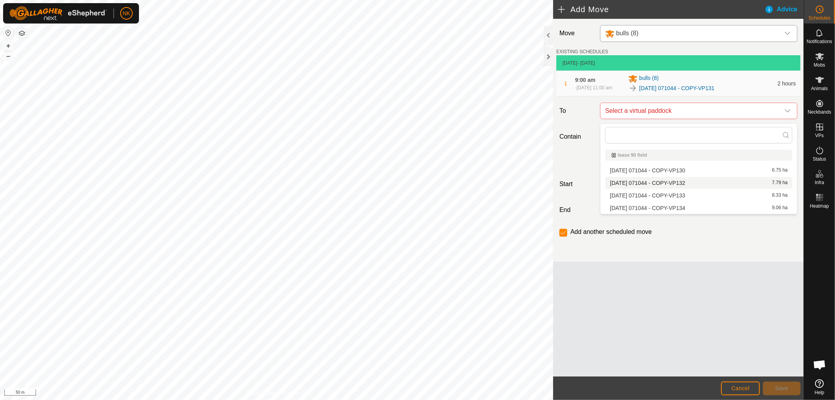
click at [673, 181] on li "[DATE] 071044 - COPY-VP132 7.79 ha" at bounding box center [699, 183] width 187 height 12
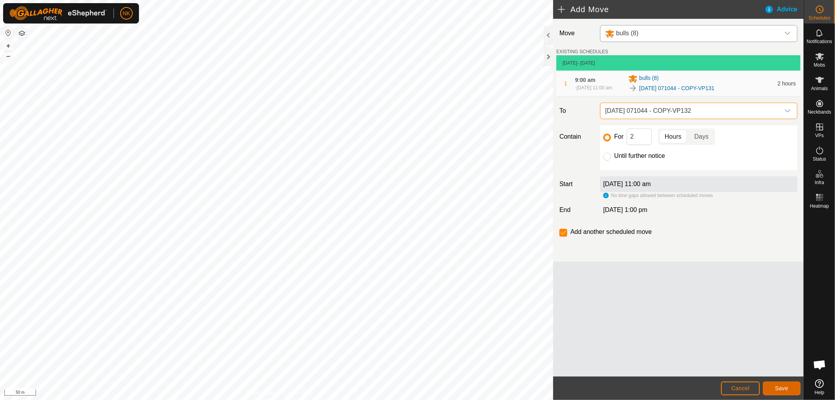
click at [786, 385] on span "Save" at bounding box center [782, 388] width 13 height 6
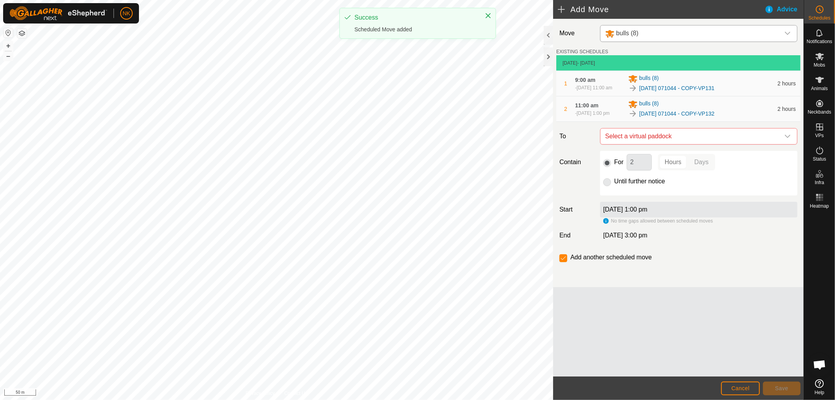
click at [678, 140] on span "Select a virtual paddock" at bounding box center [691, 136] width 178 height 16
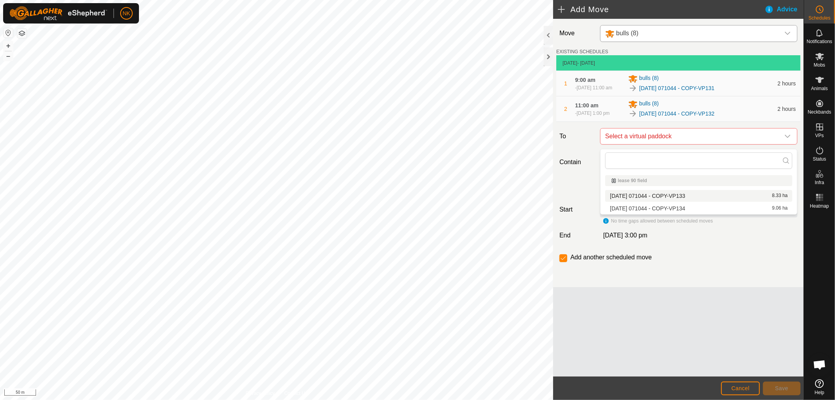
click at [682, 195] on li "[DATE] 071044 - COPY-VP133 8.33 ha" at bounding box center [699, 196] width 187 height 12
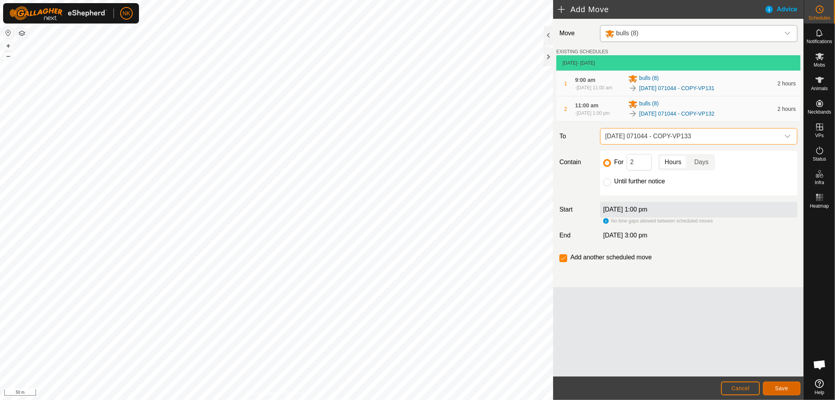
click at [788, 386] on span "Save" at bounding box center [782, 388] width 13 height 6
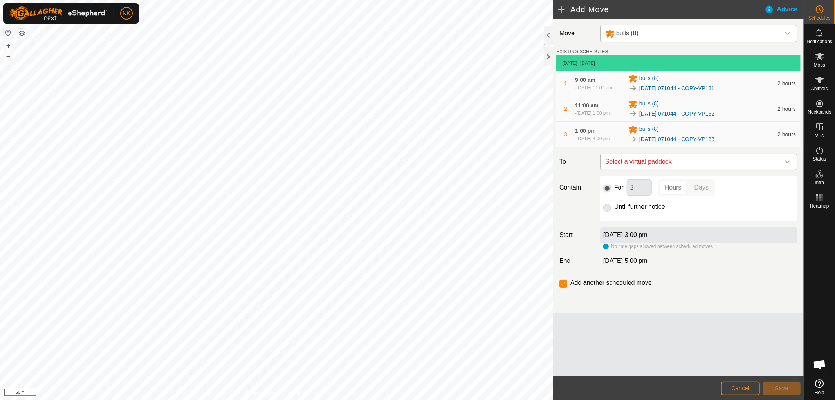
click at [700, 165] on span "Select a virtual paddock" at bounding box center [691, 162] width 178 height 16
click at [666, 220] on li "[DATE] 071044 - COPY-VP134 9.06 ha" at bounding box center [699, 221] width 187 height 12
drag, startPoint x: 605, startPoint y: 210, endPoint x: 620, endPoint y: 228, distance: 23.4
click at [605, 210] on input "Until further notice" at bounding box center [608, 208] width 8 height 8
radio input "true"
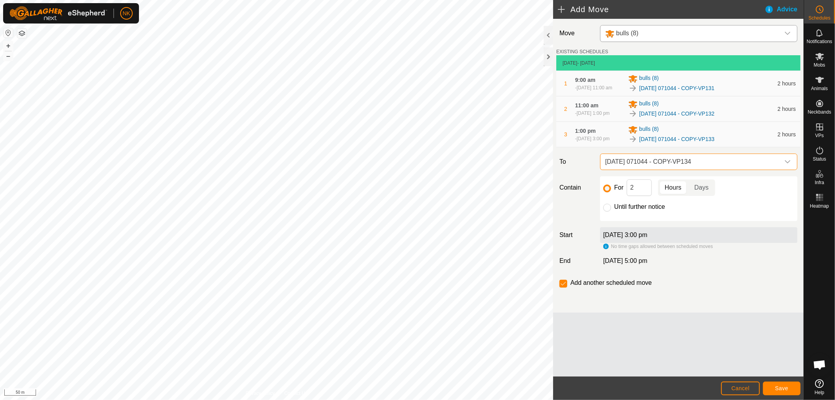
checkbox input "false"
click at [785, 392] on button "Save" at bounding box center [782, 389] width 38 height 14
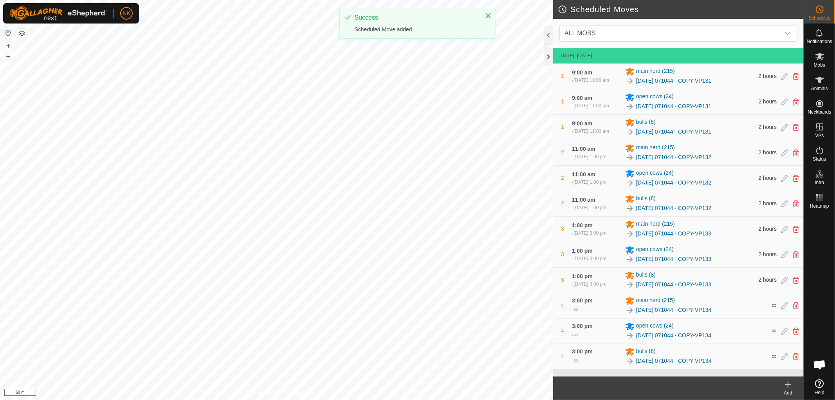
click at [787, 389] on icon at bounding box center [788, 384] width 9 height 9
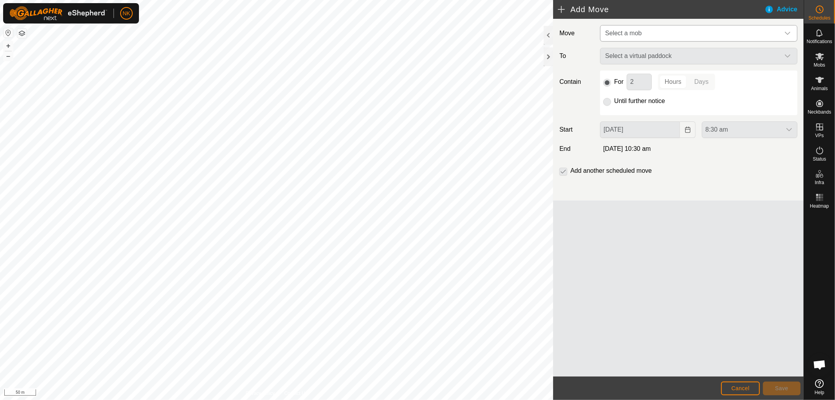
click at [655, 36] on span "Select a mob" at bounding box center [691, 33] width 178 height 16
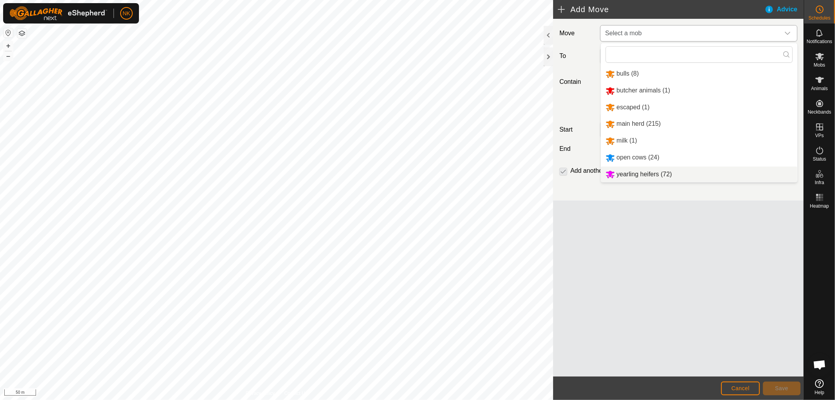
click at [629, 167] on li "yearling heifers (72)" at bounding box center [699, 174] width 197 height 16
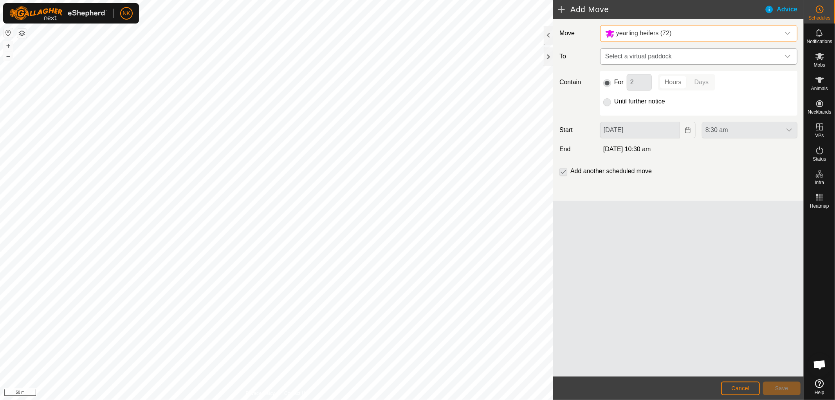
click at [652, 60] on span "Select a virtual paddock" at bounding box center [691, 57] width 178 height 16
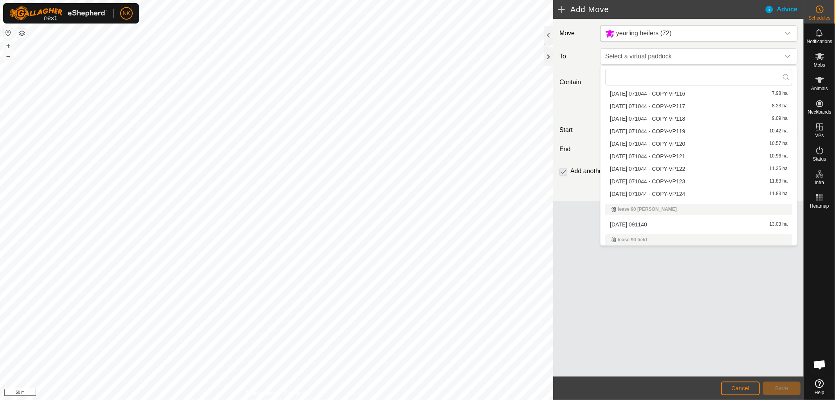
scroll to position [1654, 0]
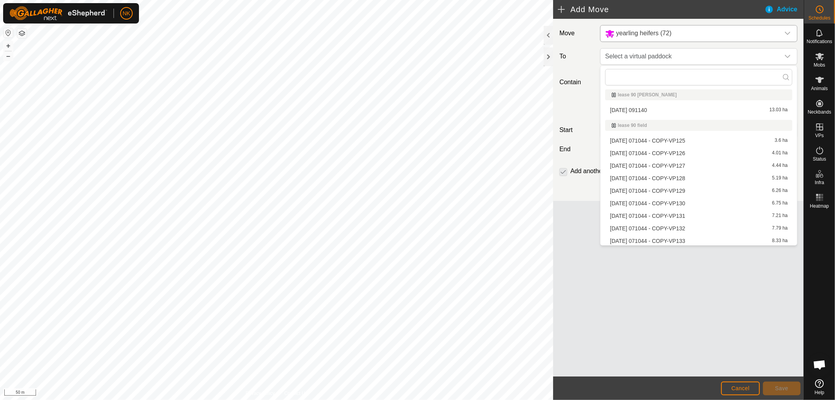
click at [682, 212] on li "[DATE] 071044 - COPY-VP131 7.21 ha" at bounding box center [699, 216] width 187 height 12
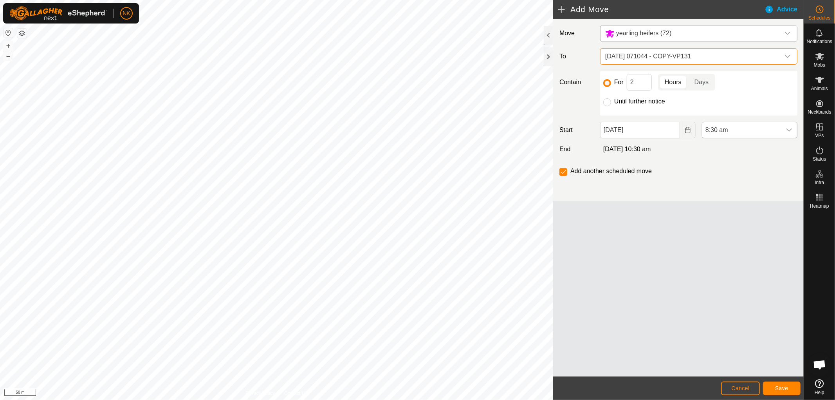
click at [720, 128] on span "8:30 am" at bounding box center [742, 130] width 79 height 16
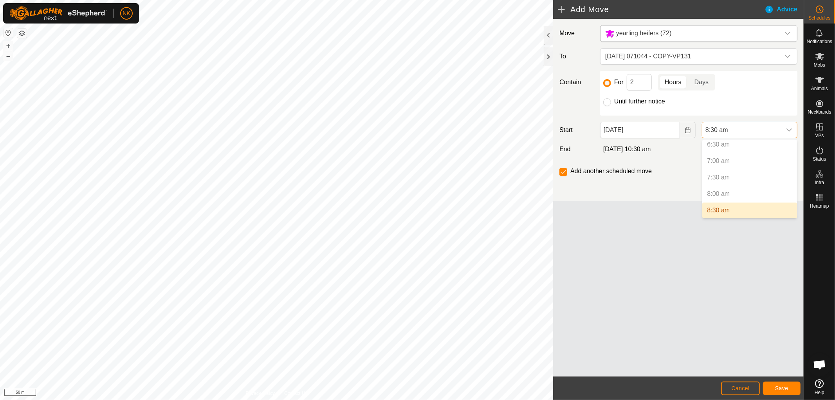
scroll to position [260, 0]
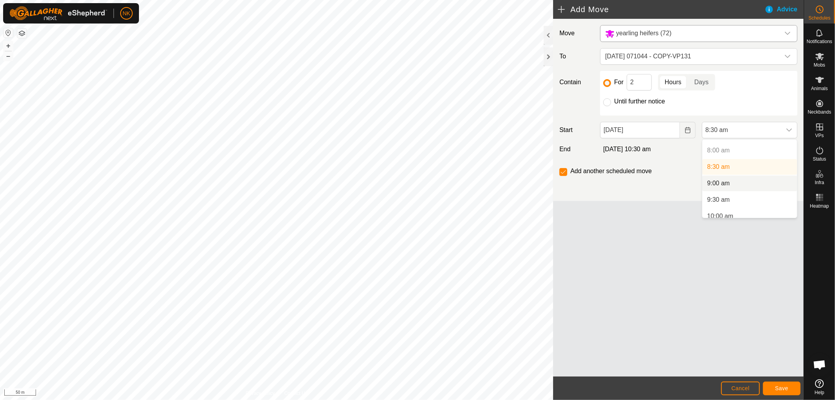
click at [711, 186] on li "9:00 am" at bounding box center [750, 183] width 95 height 16
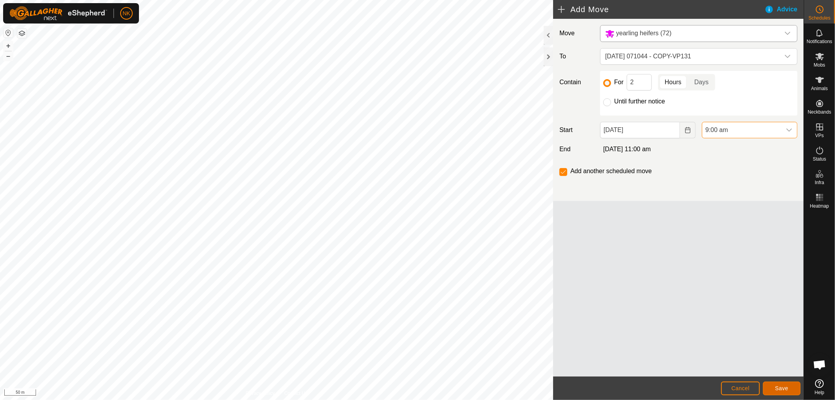
click at [787, 385] on button "Save" at bounding box center [782, 389] width 38 height 14
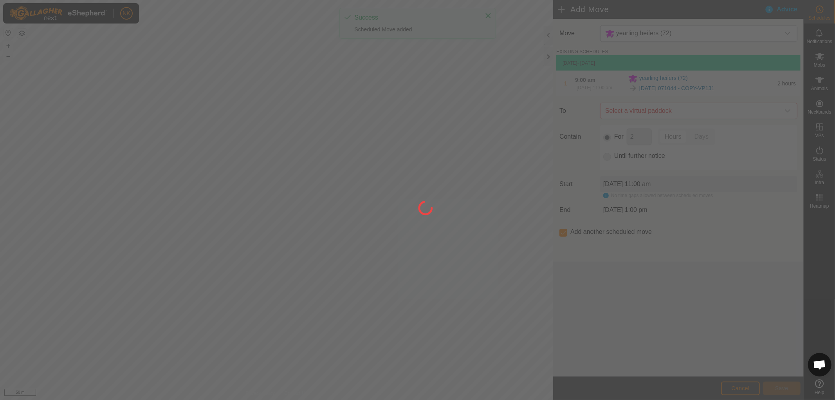
click at [689, 112] on div at bounding box center [417, 200] width 835 height 400
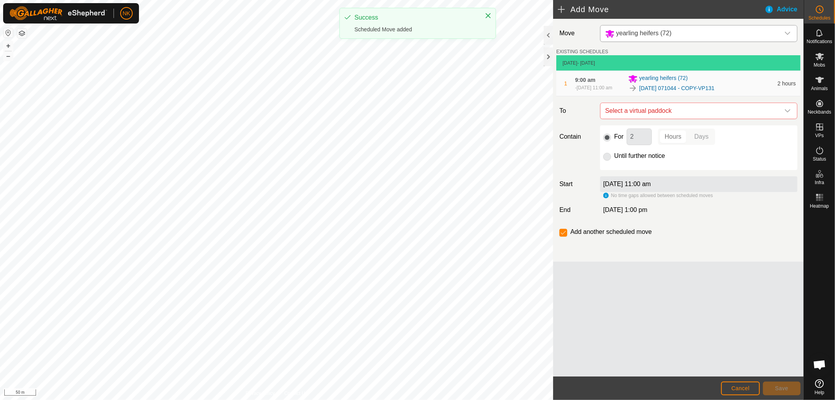
click at [689, 112] on span "Select a virtual paddock" at bounding box center [691, 111] width 178 height 16
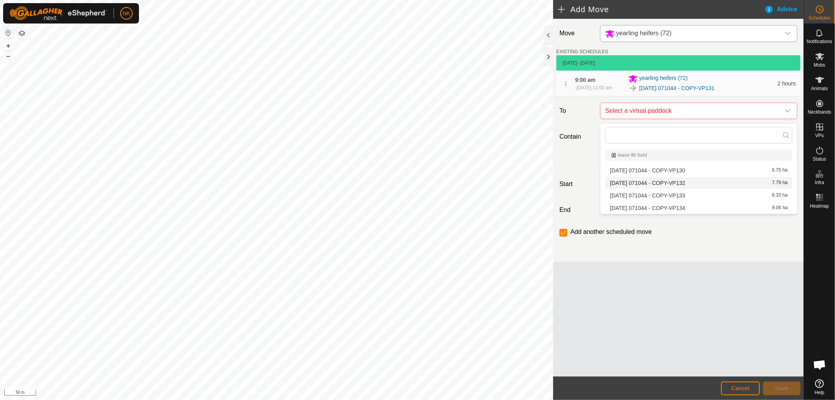
click at [682, 181] on li "[DATE] 071044 - COPY-VP132 7.79 ha" at bounding box center [699, 183] width 187 height 12
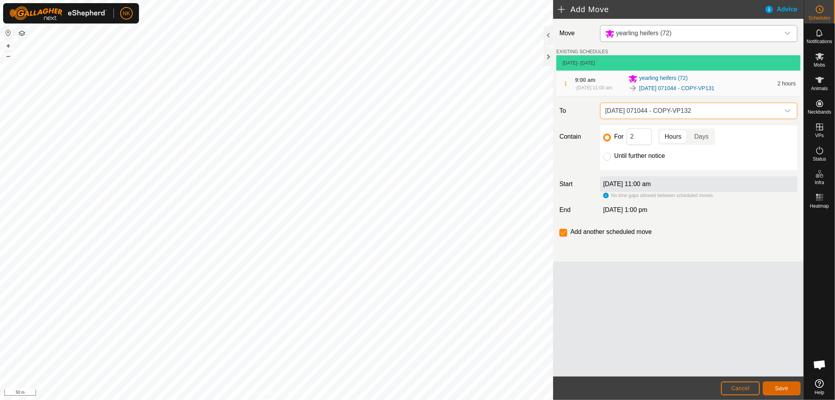
click at [777, 389] on span "Save" at bounding box center [782, 388] width 13 height 6
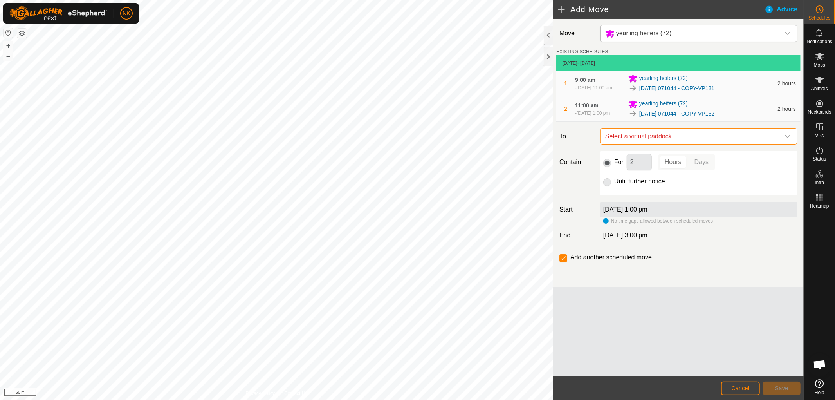
click at [666, 136] on span "Select a virtual paddock" at bounding box center [691, 136] width 178 height 16
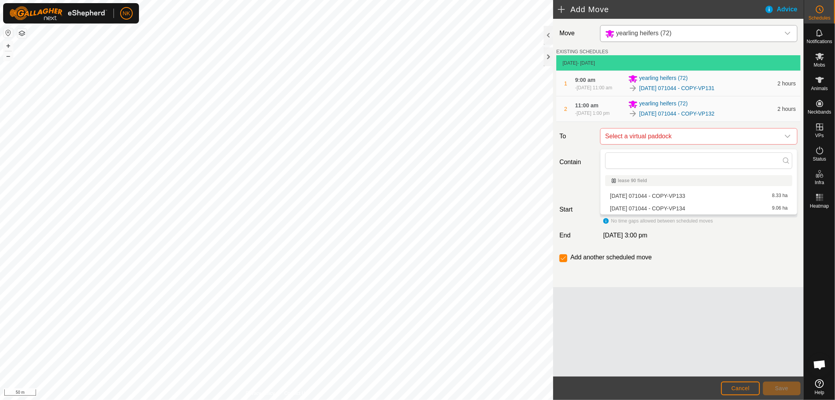
click at [662, 192] on li "[DATE] 071044 - COPY-VP133 8.33 ha" at bounding box center [699, 196] width 187 height 12
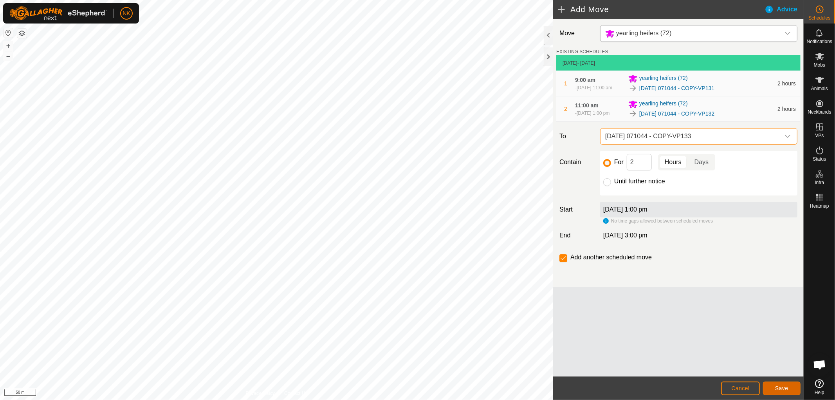
click at [788, 385] on span "Save" at bounding box center [782, 388] width 13 height 6
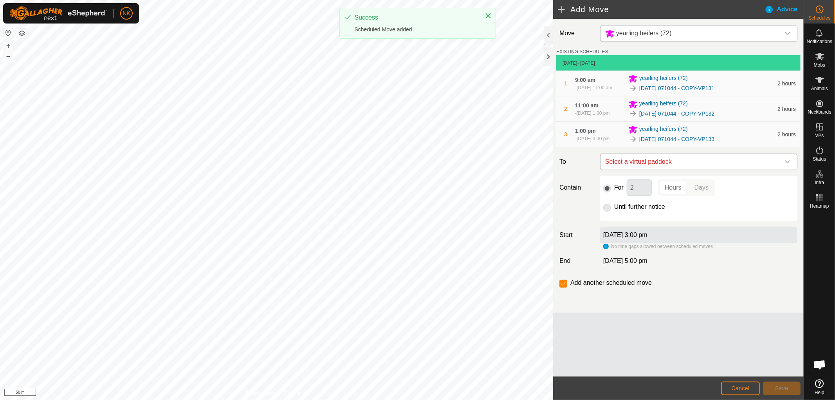
click at [720, 170] on span "Select a virtual paddock" at bounding box center [691, 162] width 178 height 16
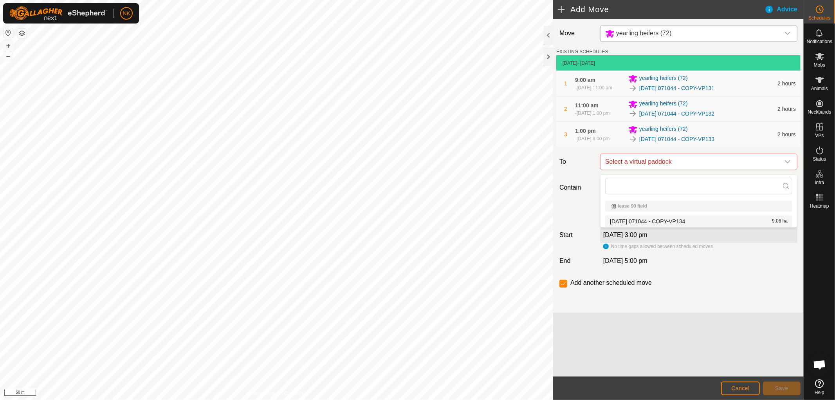
click at [685, 217] on li "[DATE] 071044 - COPY-VP134 9.06 ha" at bounding box center [699, 221] width 187 height 12
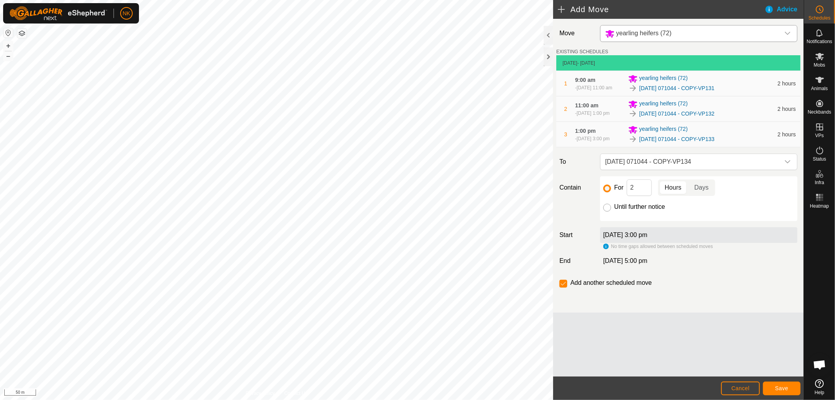
click at [606, 209] on input "Until further notice" at bounding box center [608, 208] width 8 height 8
radio input "true"
checkbox input "false"
click at [784, 389] on span "Save" at bounding box center [782, 388] width 13 height 6
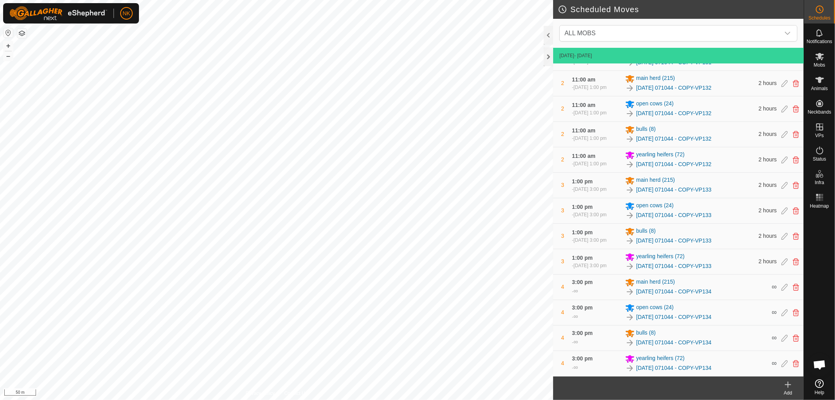
scroll to position [109, 0]
